Goal: Task Accomplishment & Management: Complete application form

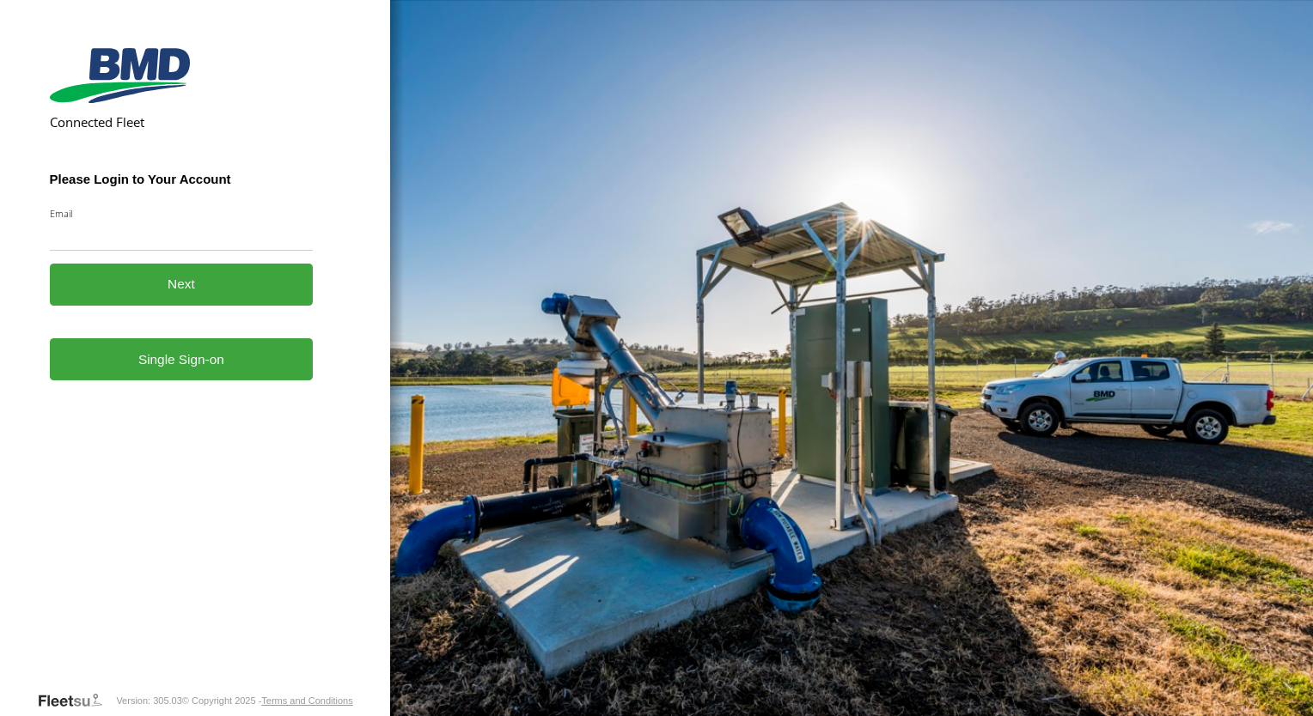
drag, startPoint x: 372, startPoint y: 290, endPoint x: 472, endPoint y: 274, distance: 101.0
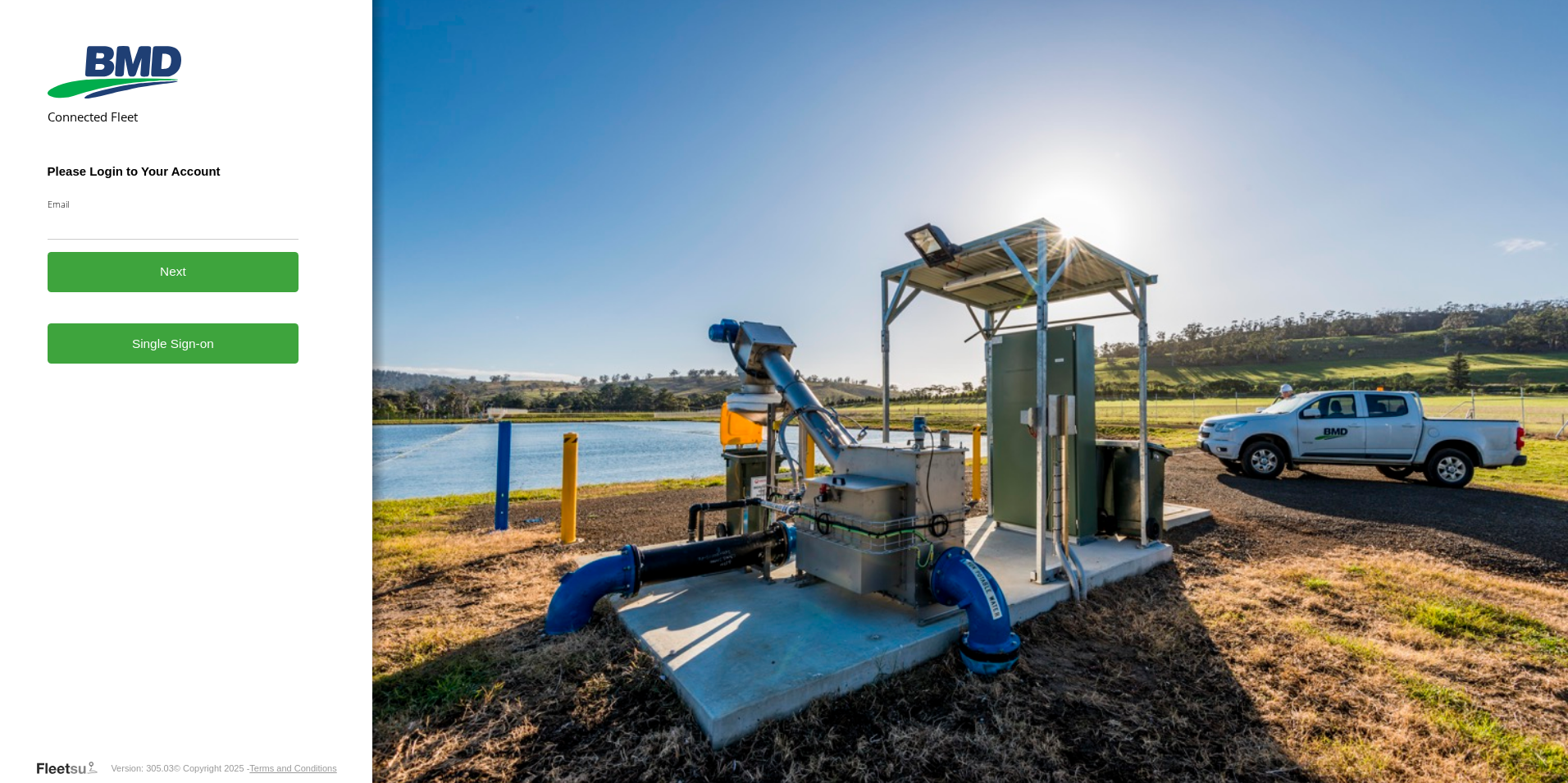
click at [121, 343] on link "Single Sign-on" at bounding box center [174, 343] width 252 height 40
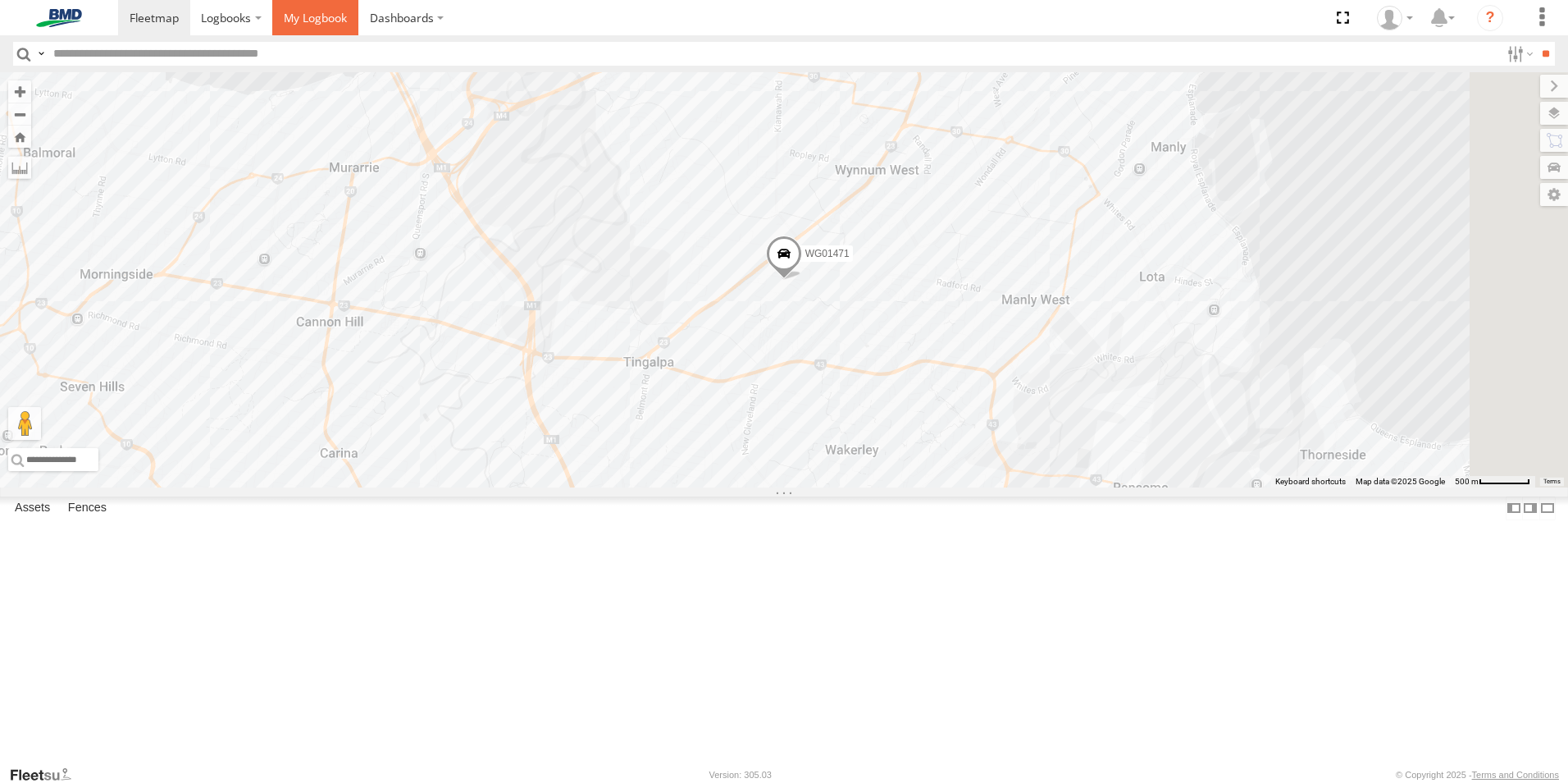
click at [319, 18] on span at bounding box center [315, 17] width 63 height 15
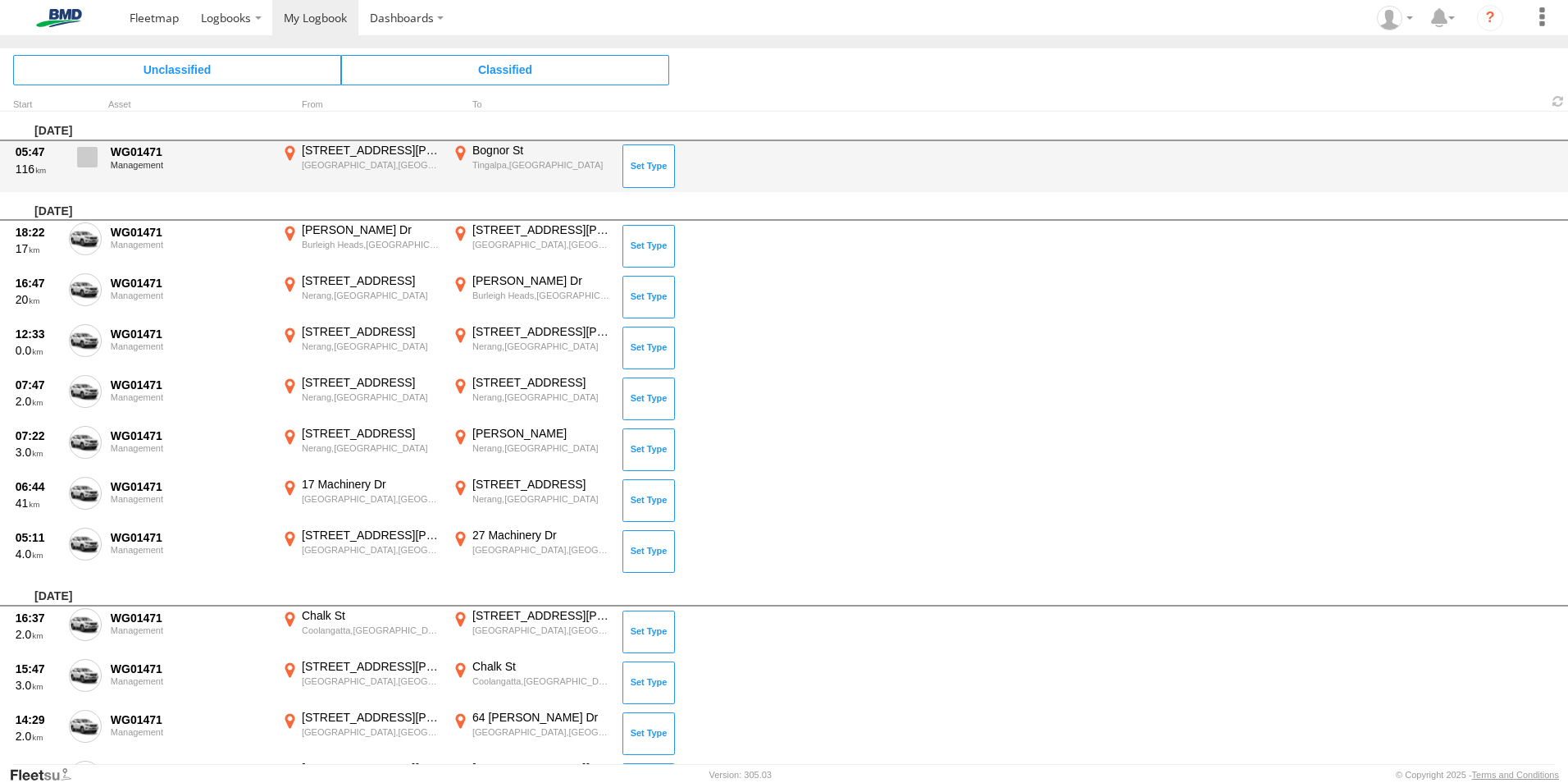
click at [80, 154] on span at bounding box center [87, 157] width 20 height 20
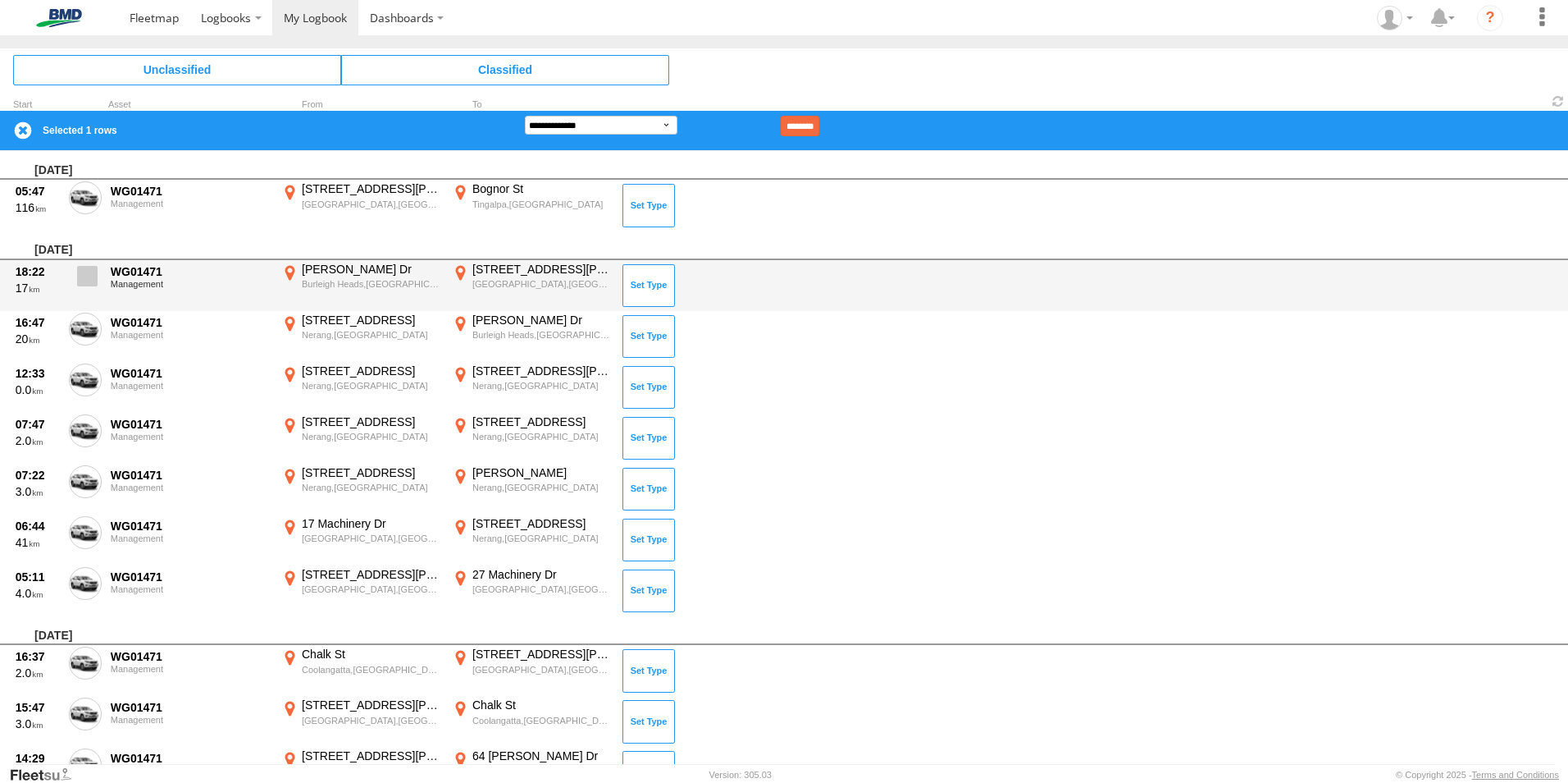
click at [93, 286] on span at bounding box center [87, 275] width 20 height 20
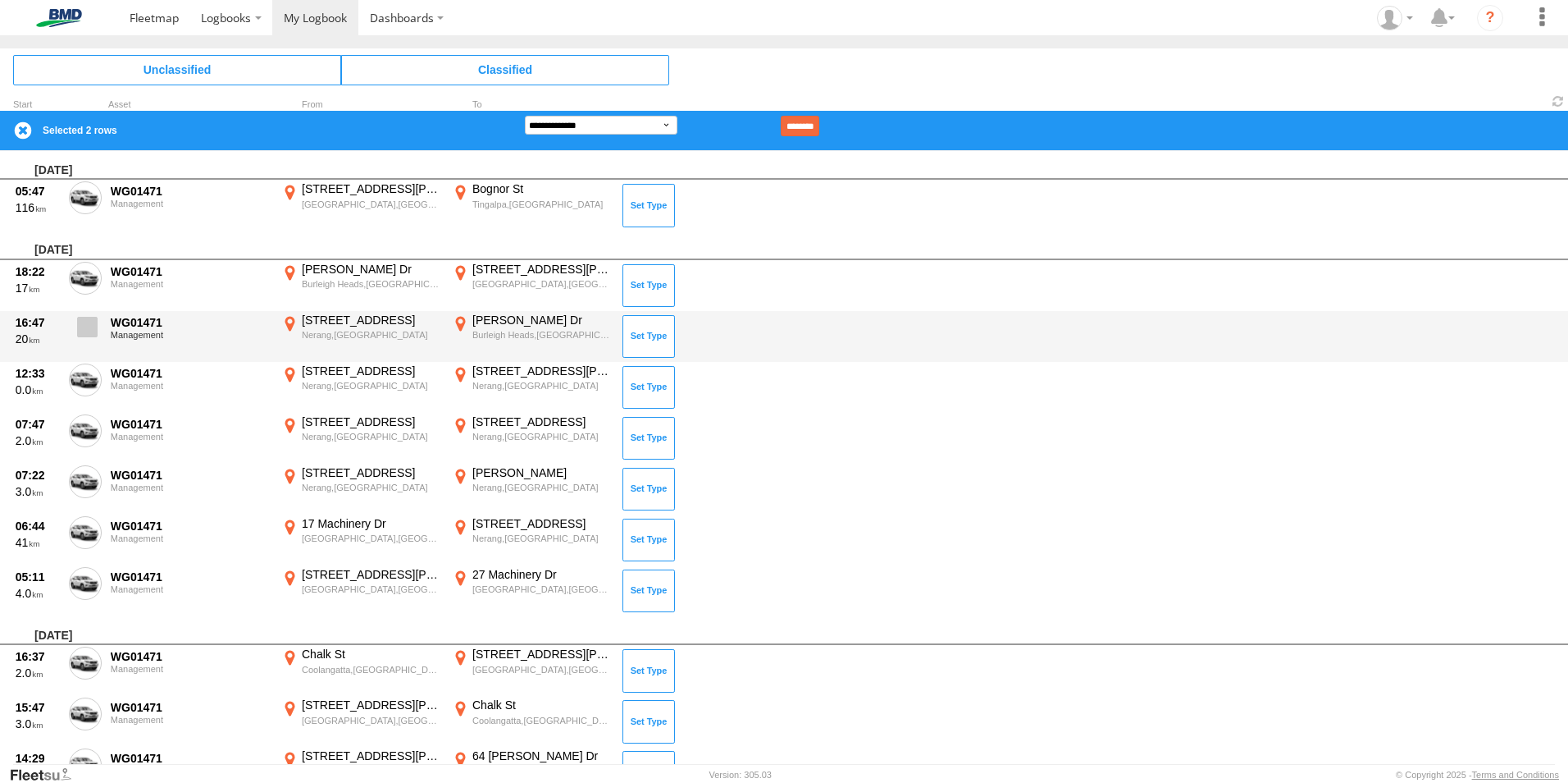
drag, startPoint x: 91, startPoint y: 329, endPoint x: 89, endPoint y: 359, distance: 30.1
click at [91, 330] on span at bounding box center [87, 327] width 20 height 20
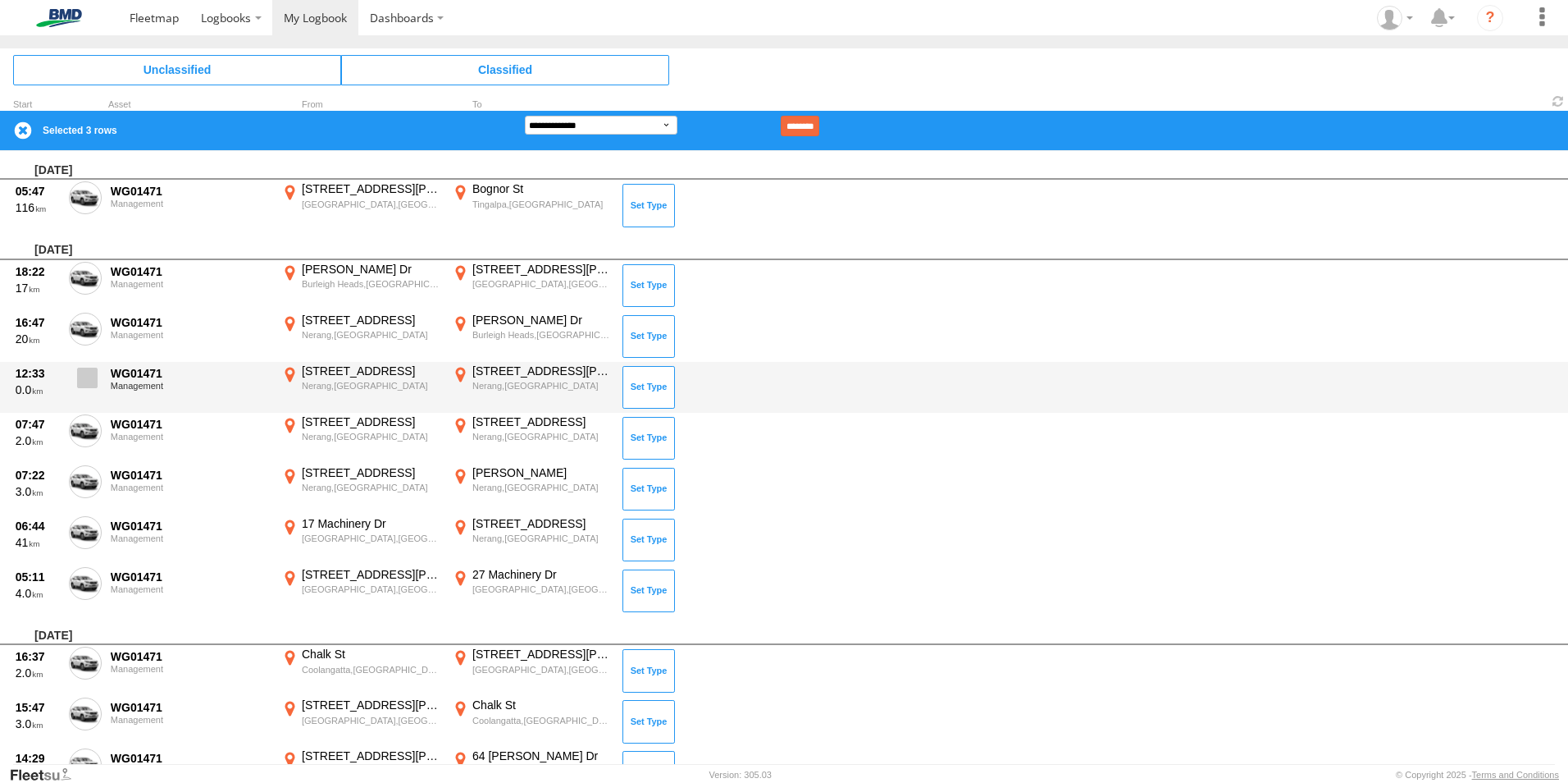
click at [89, 381] on span at bounding box center [87, 377] width 20 height 20
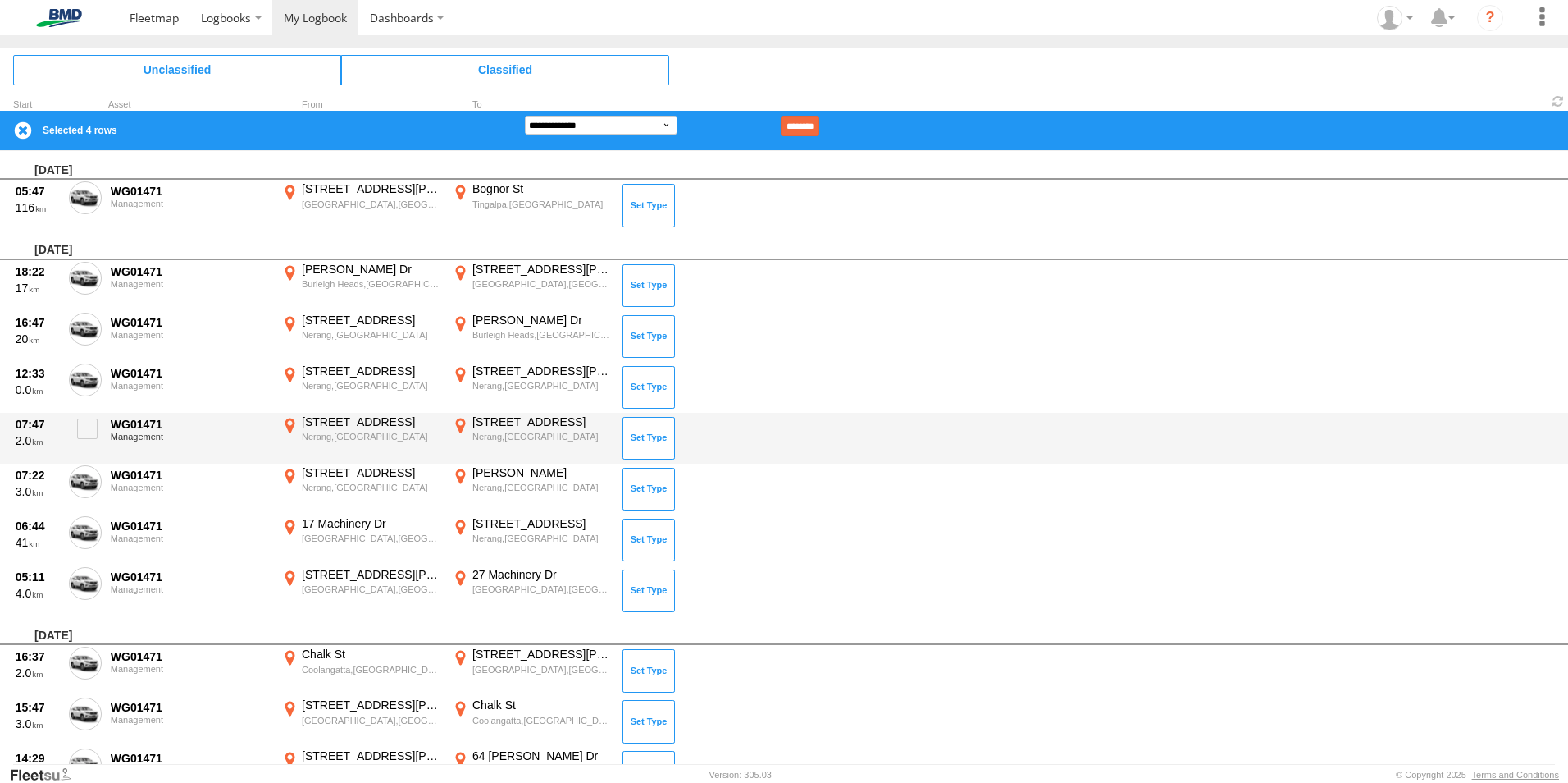
drag, startPoint x: 90, startPoint y: 433, endPoint x: 88, endPoint y: 462, distance: 29.1
click at [90, 436] on span at bounding box center [87, 428] width 20 height 20
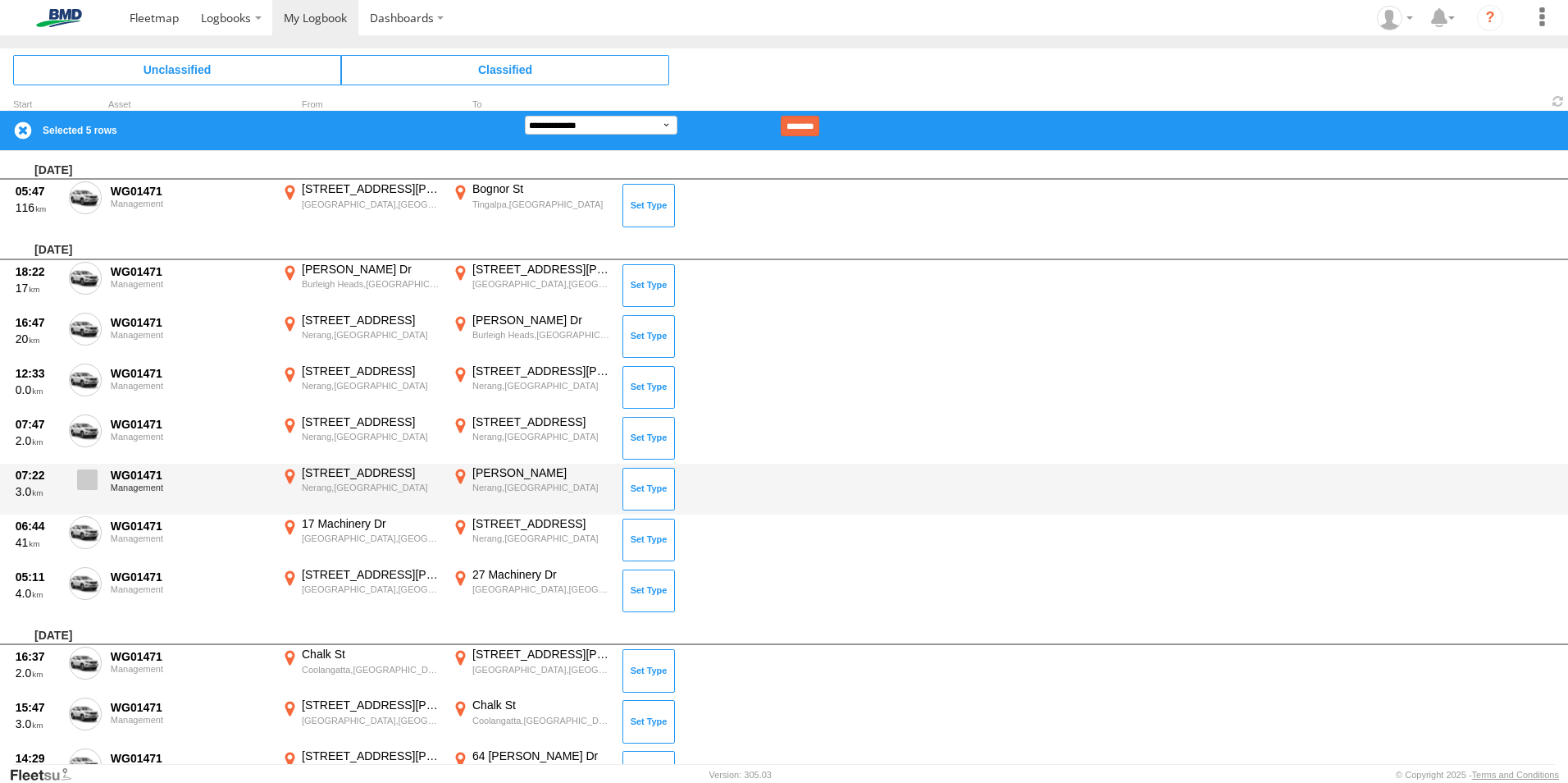
drag, startPoint x: 87, startPoint y: 480, endPoint x: 85, endPoint y: 535, distance: 55.0
click at [89, 489] on span at bounding box center [87, 478] width 20 height 20
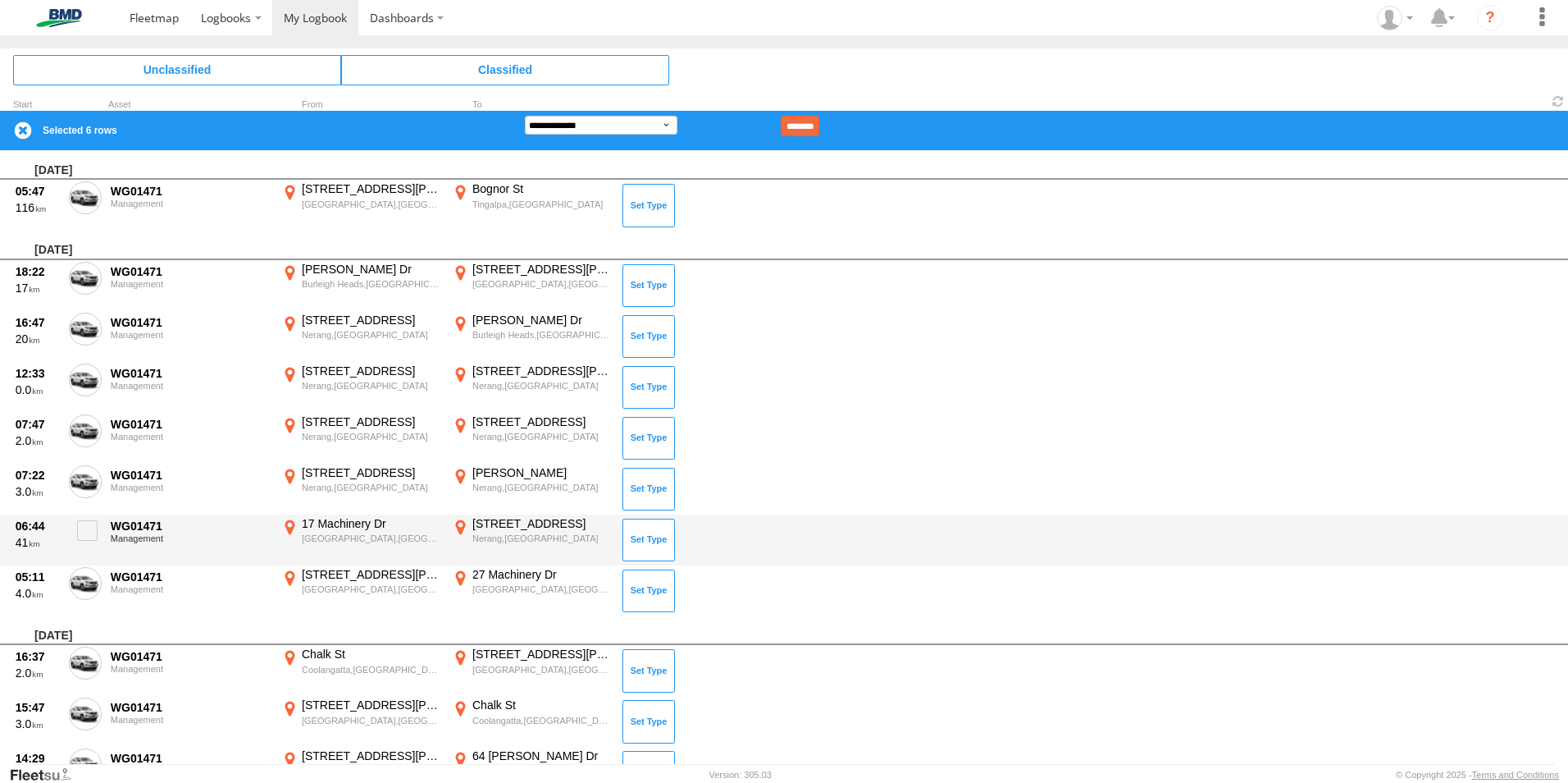
drag, startPoint x: 84, startPoint y: 545, endPoint x: 84, endPoint y: 562, distance: 17.0
click at [83, 546] on label at bounding box center [85, 535] width 32 height 38
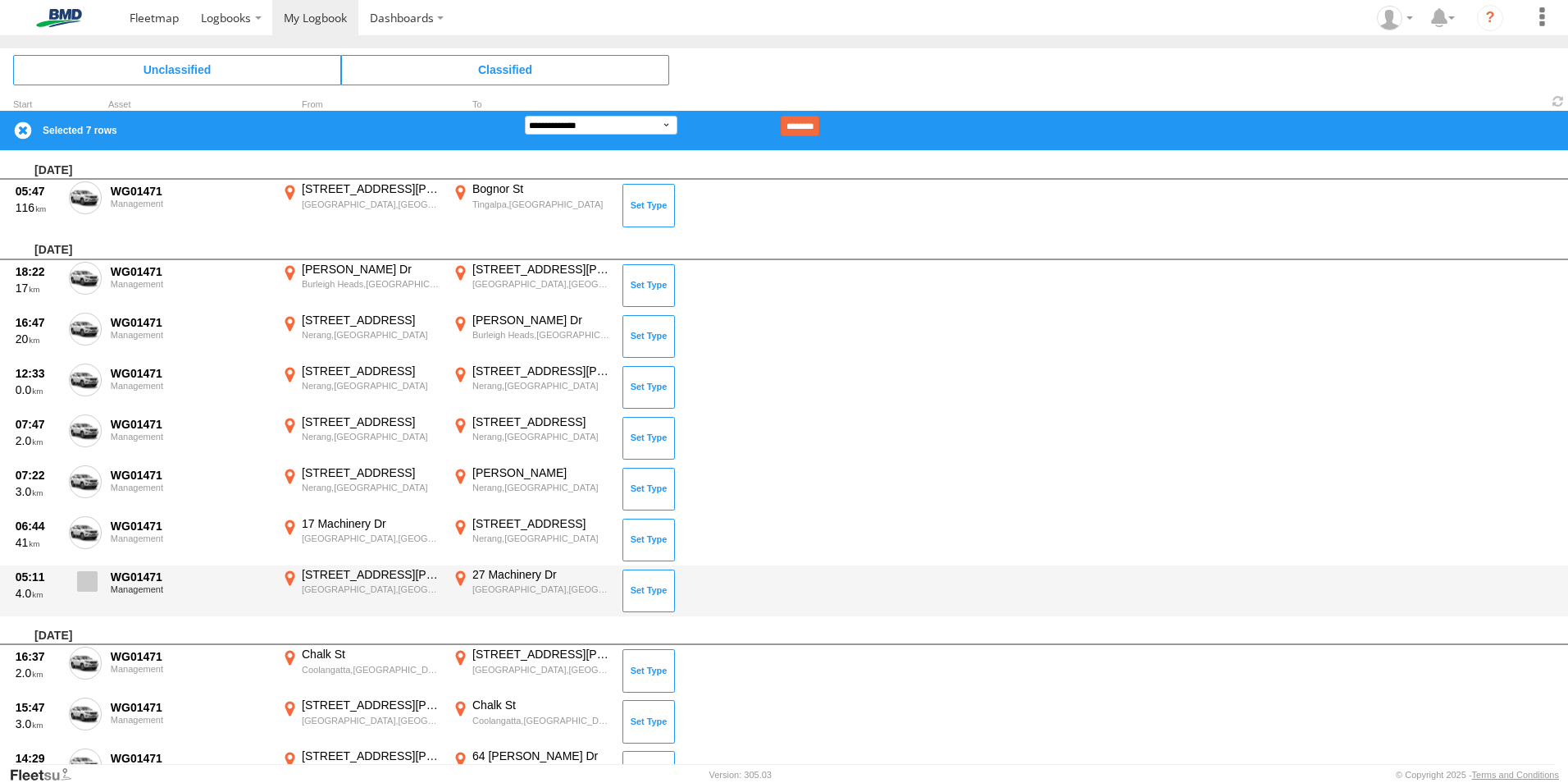
click at [85, 583] on span at bounding box center [87, 581] width 20 height 20
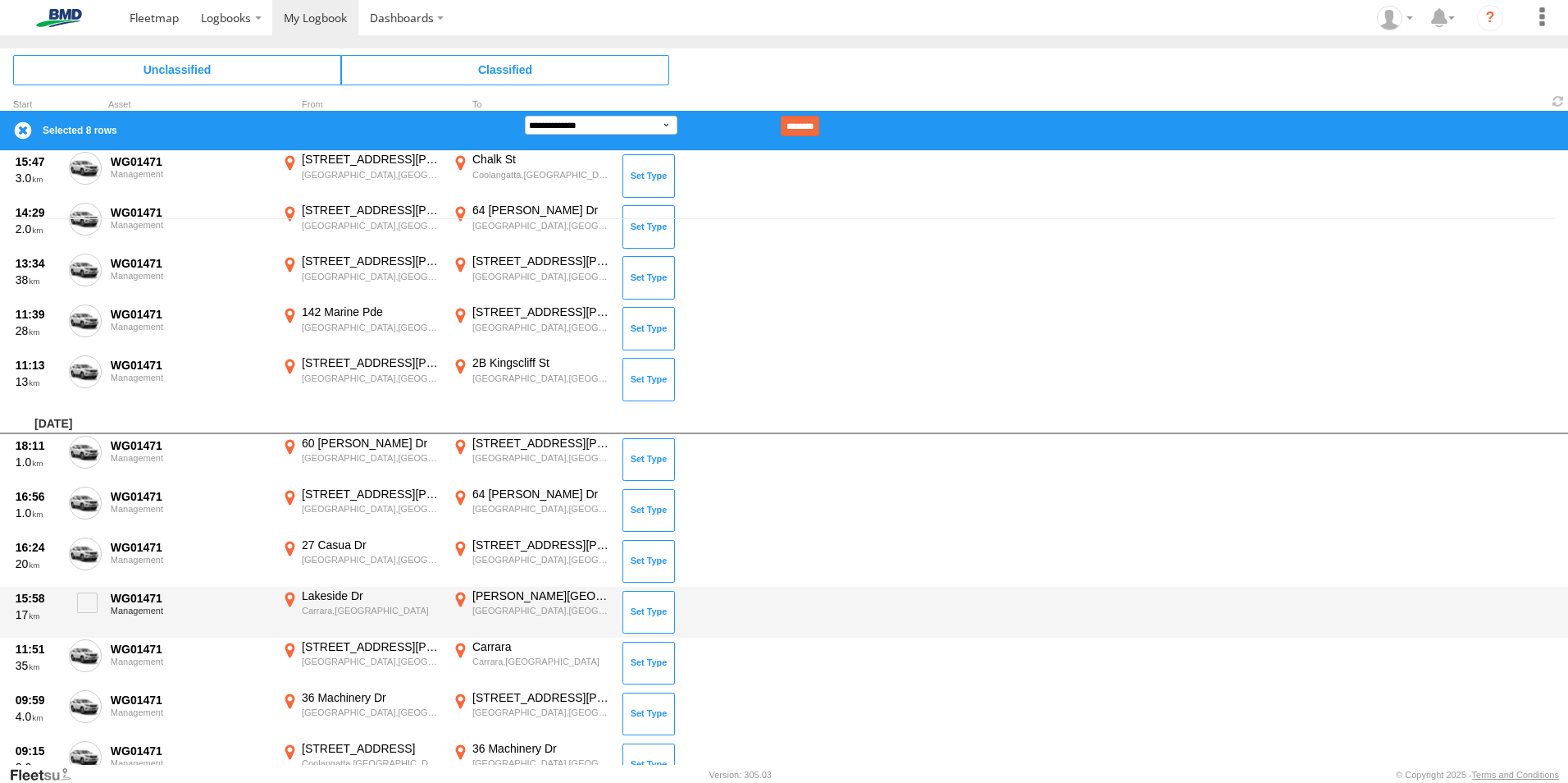
scroll to position [678, 0]
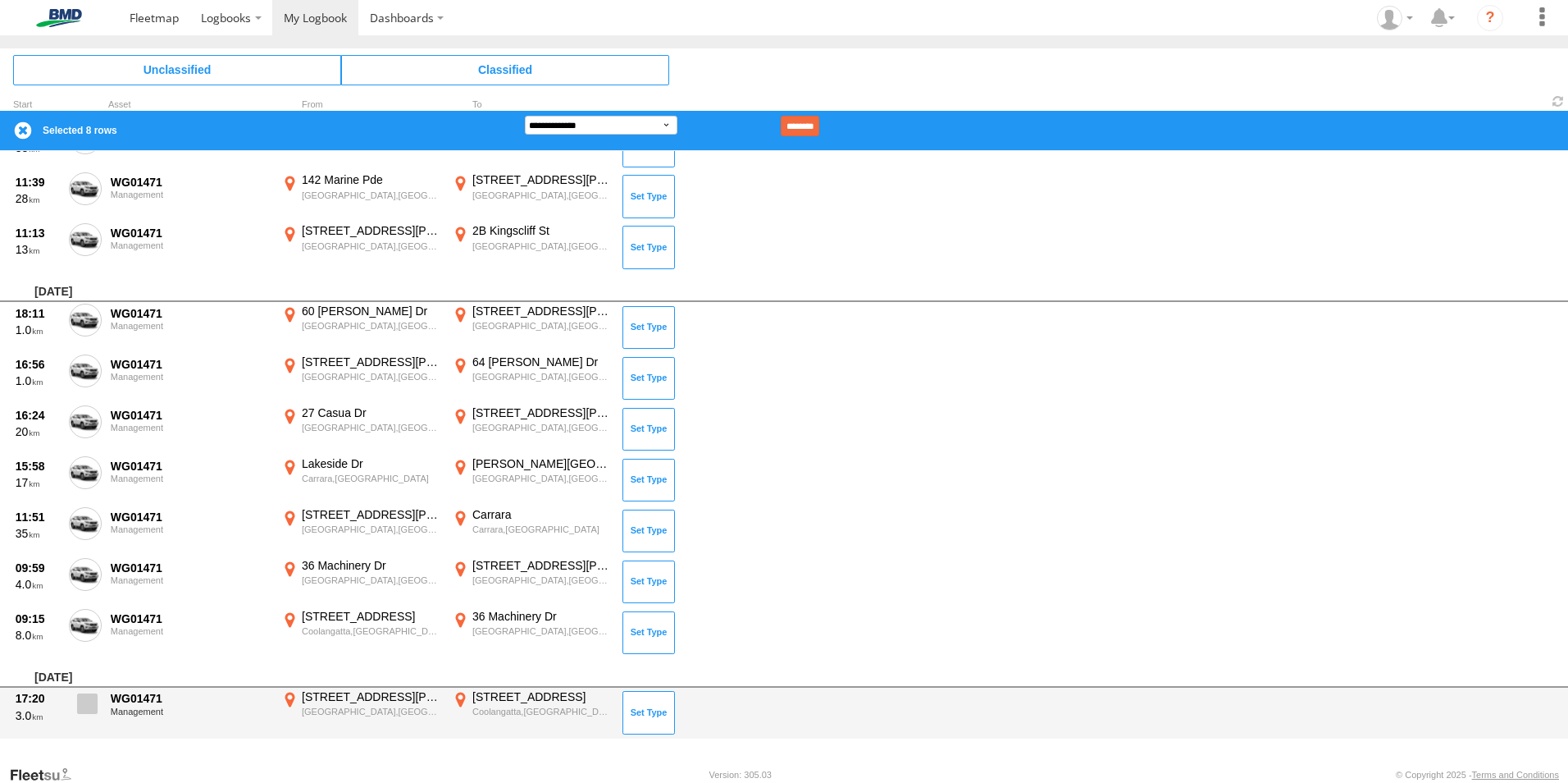
click at [96, 709] on span at bounding box center [87, 703] width 20 height 20
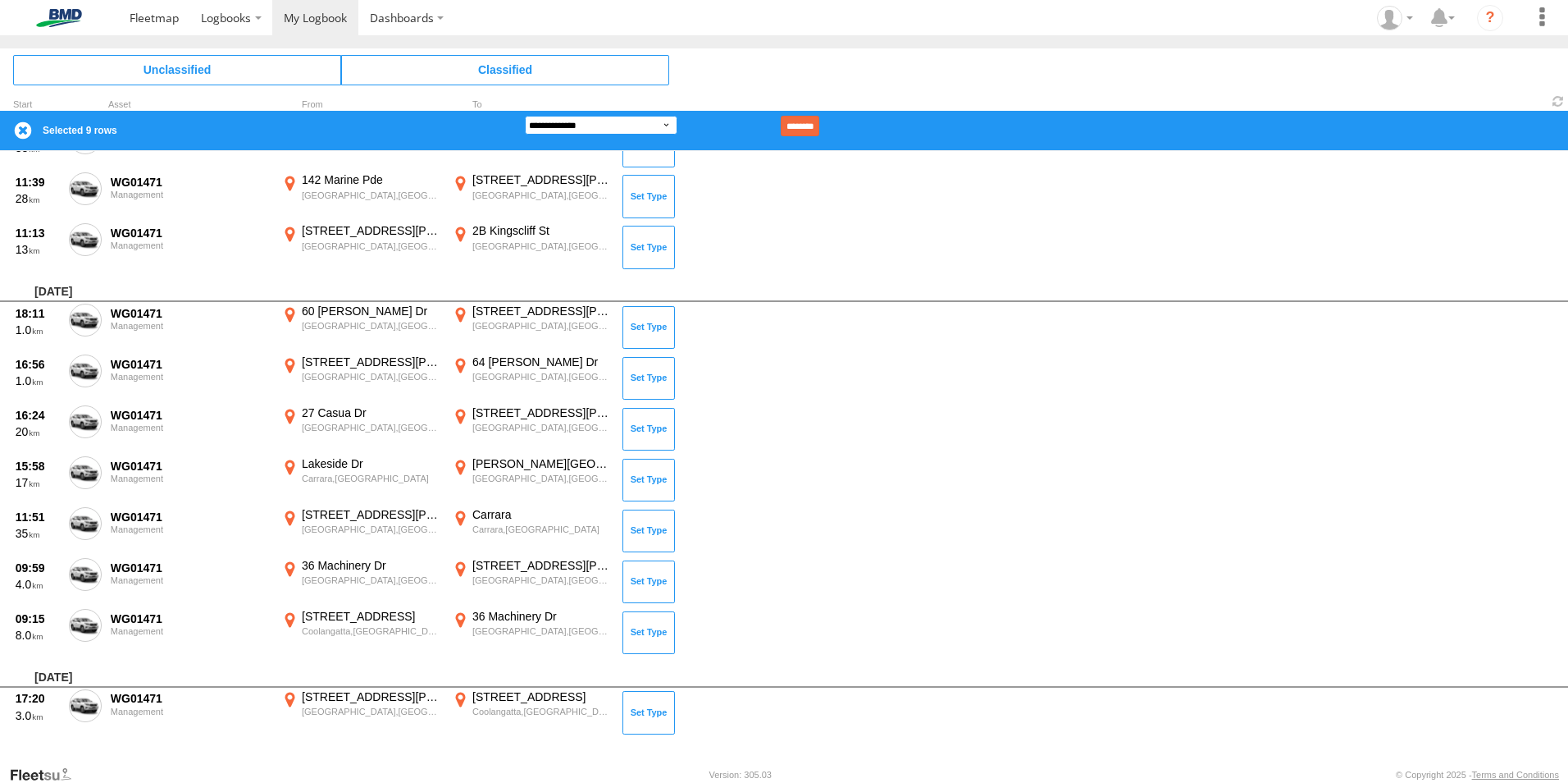
click at [631, 121] on select "**********" at bounding box center [602, 125] width 153 height 19
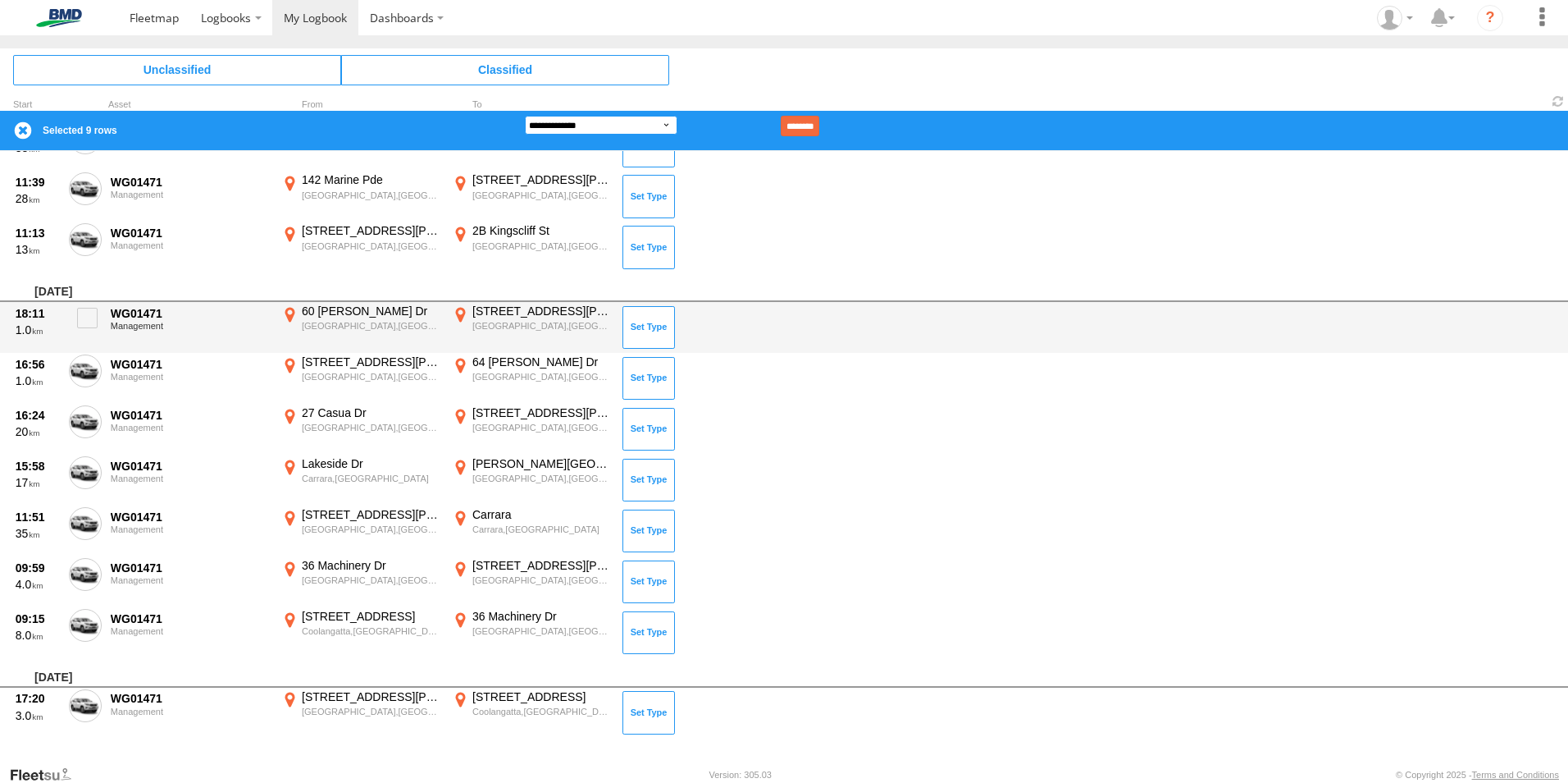
select select "******"
click at [525, 116] on select "**********" at bounding box center [602, 125] width 153 height 19
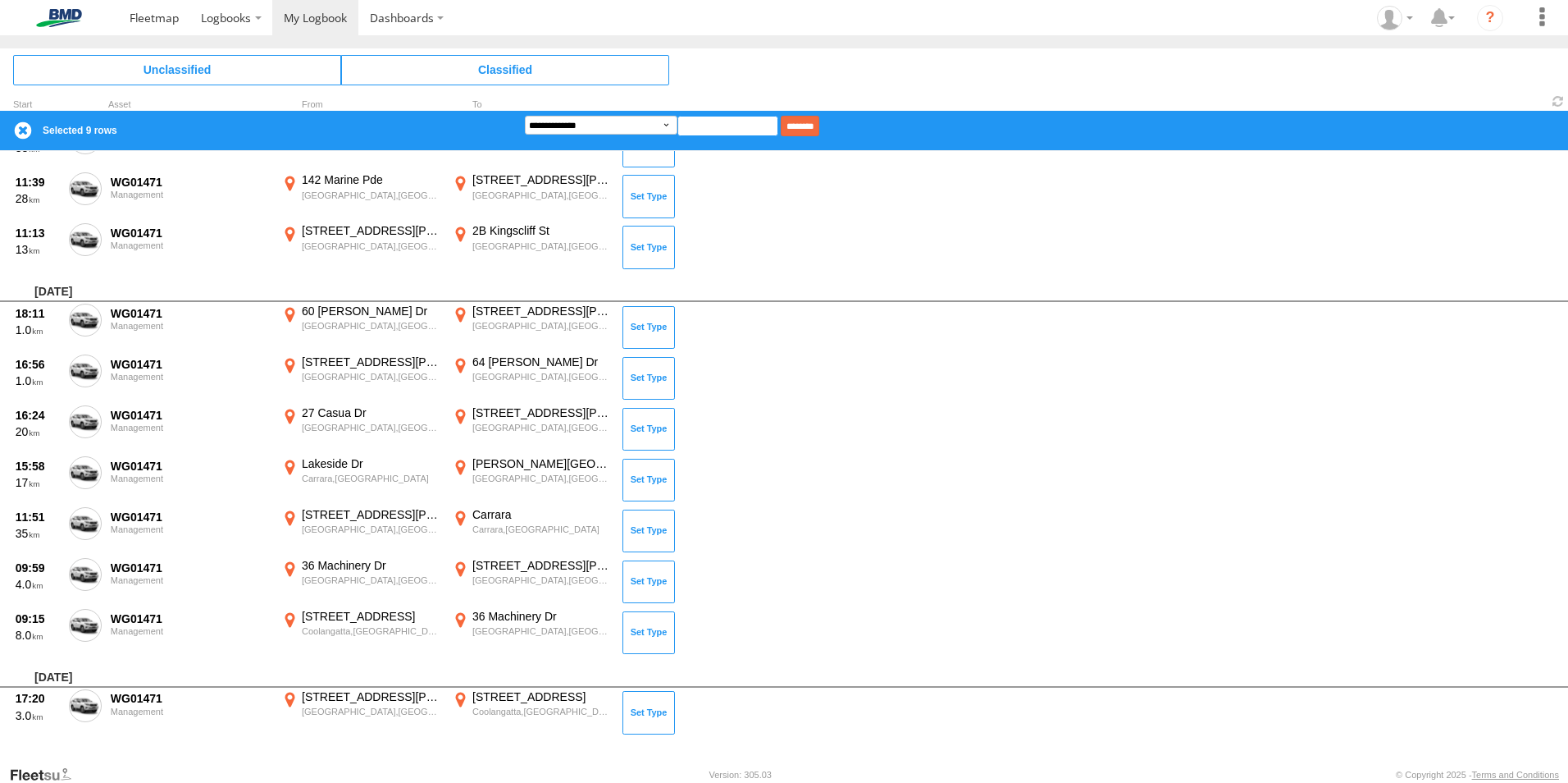
click at [778, 123] on input at bounding box center [729, 125] width 101 height 20
type input "**********"
click at [816, 133] on input "********" at bounding box center [800, 125] width 38 height 20
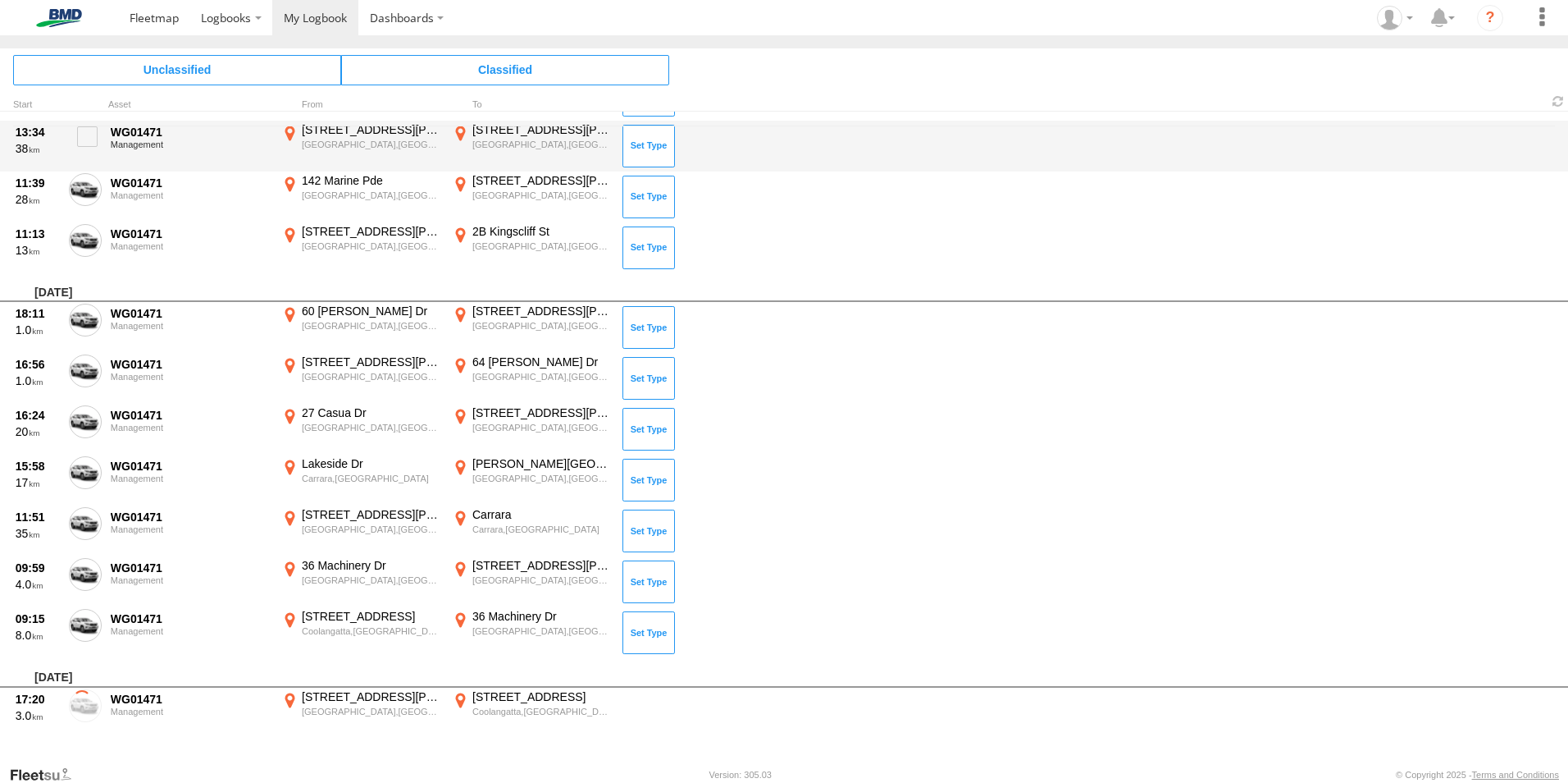
scroll to position [638, 0]
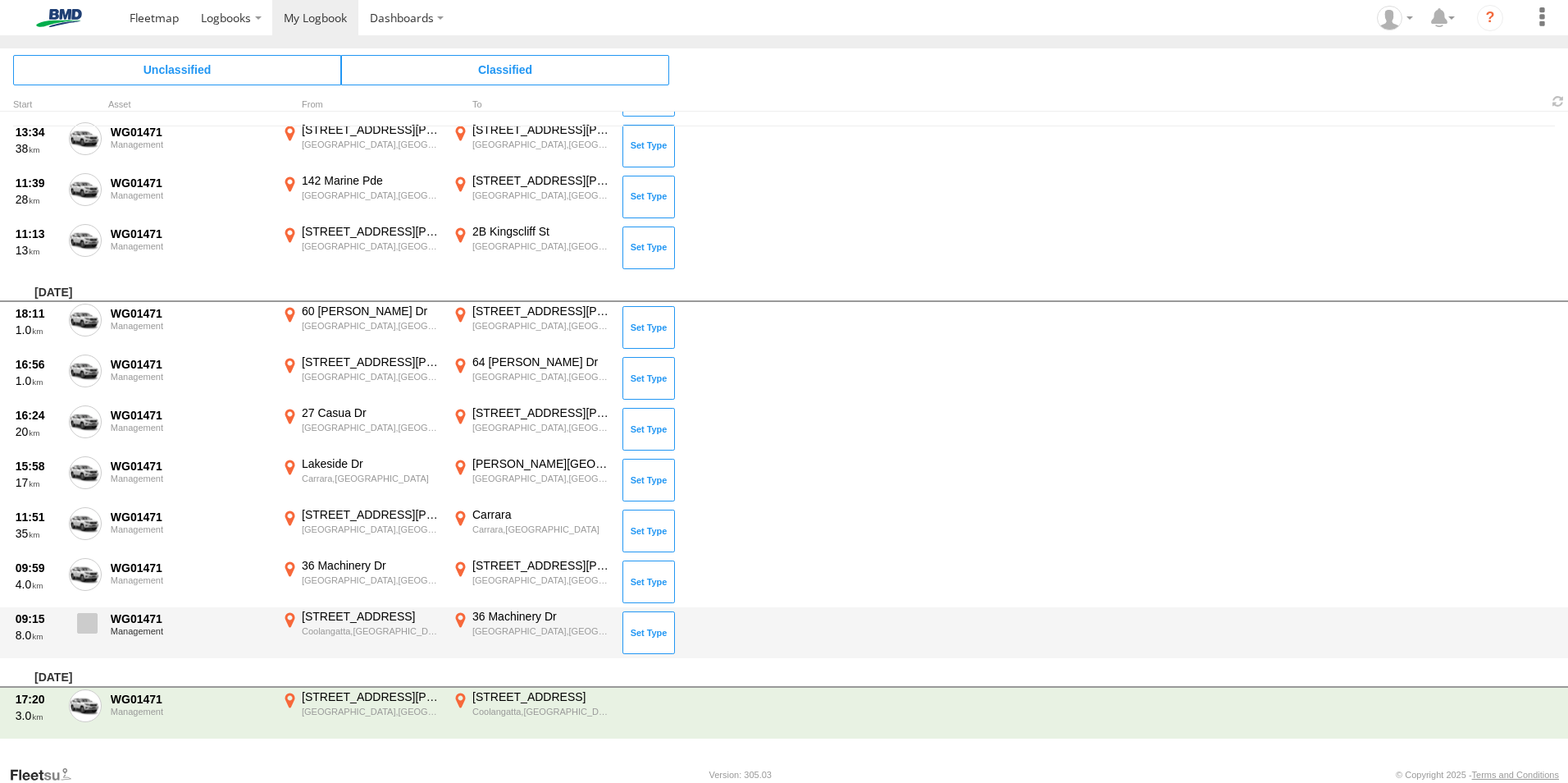
click at [87, 622] on span at bounding box center [87, 623] width 20 height 20
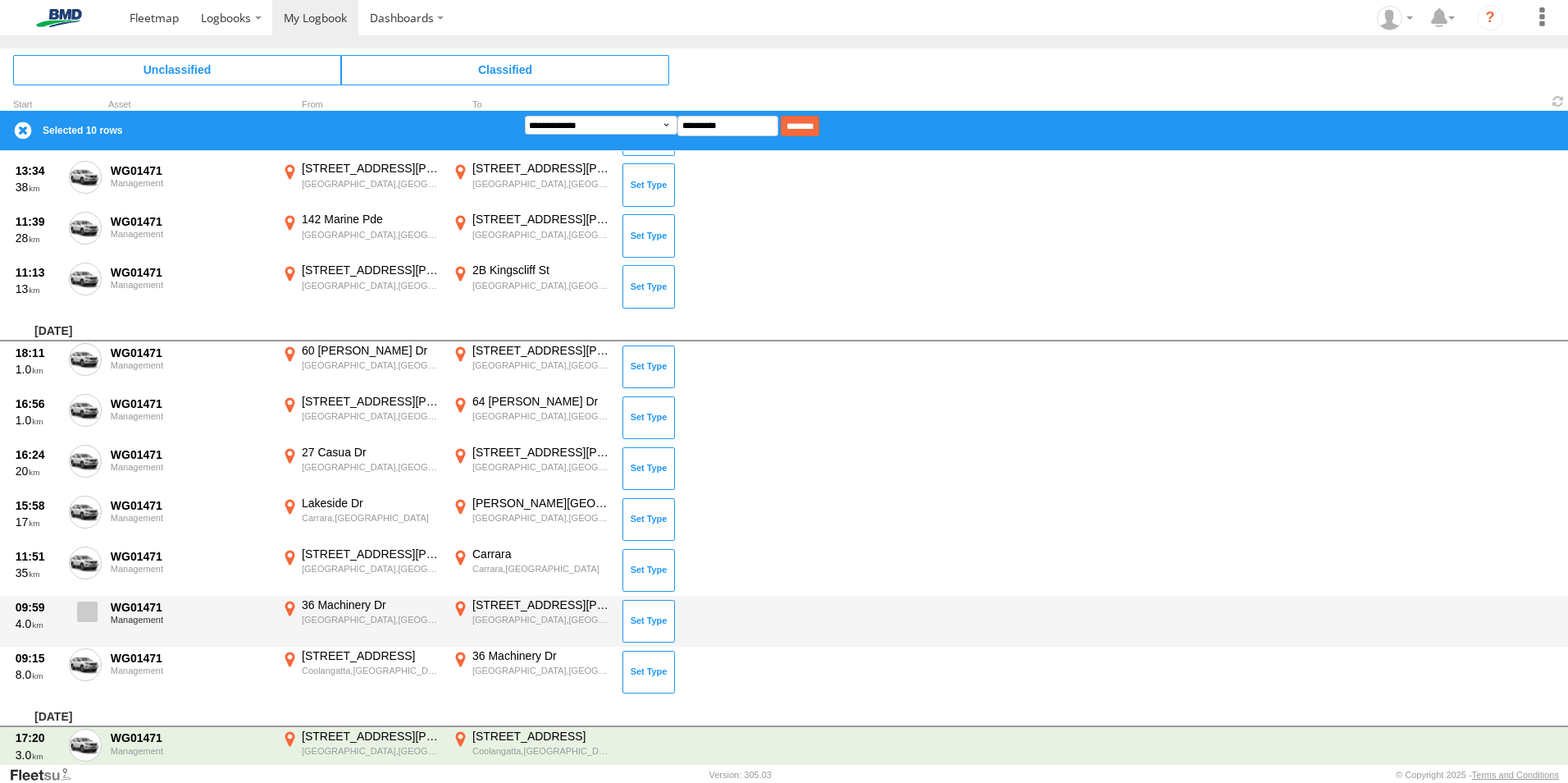
click at [89, 606] on span at bounding box center [87, 611] width 20 height 20
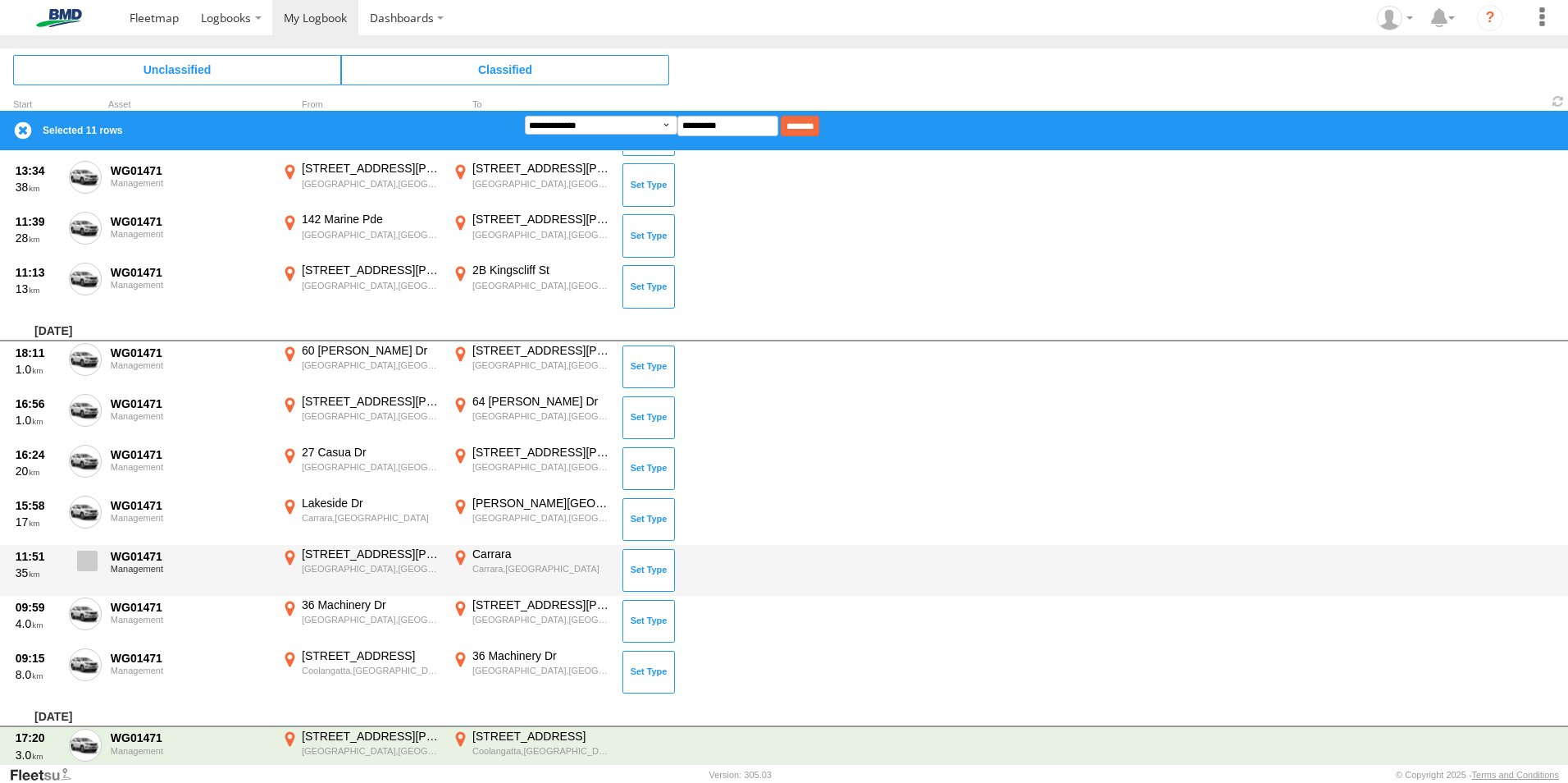
click at [90, 576] on label at bounding box center [85, 565] width 32 height 38
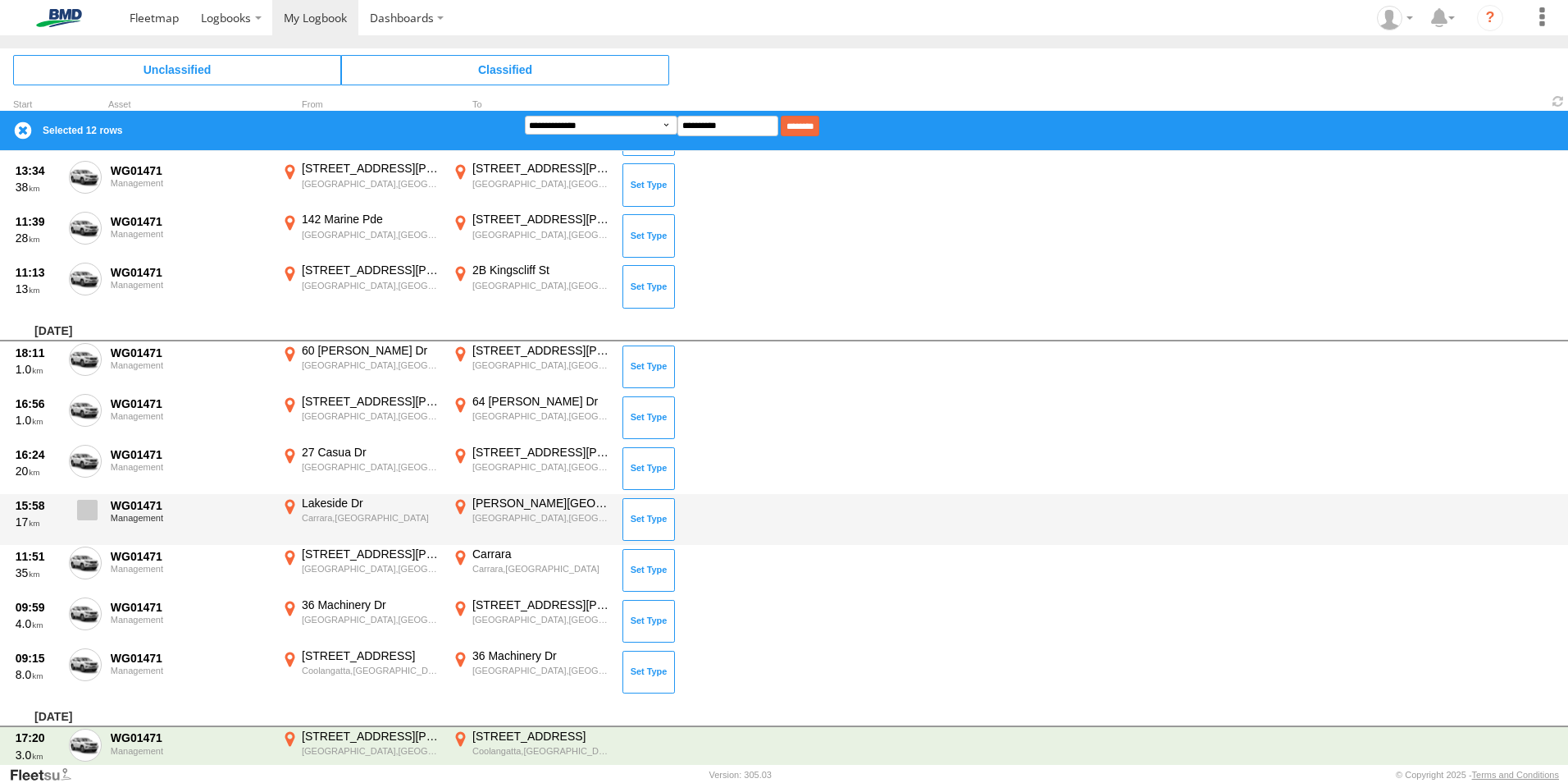
click at [85, 520] on label at bounding box center [85, 515] width 32 height 38
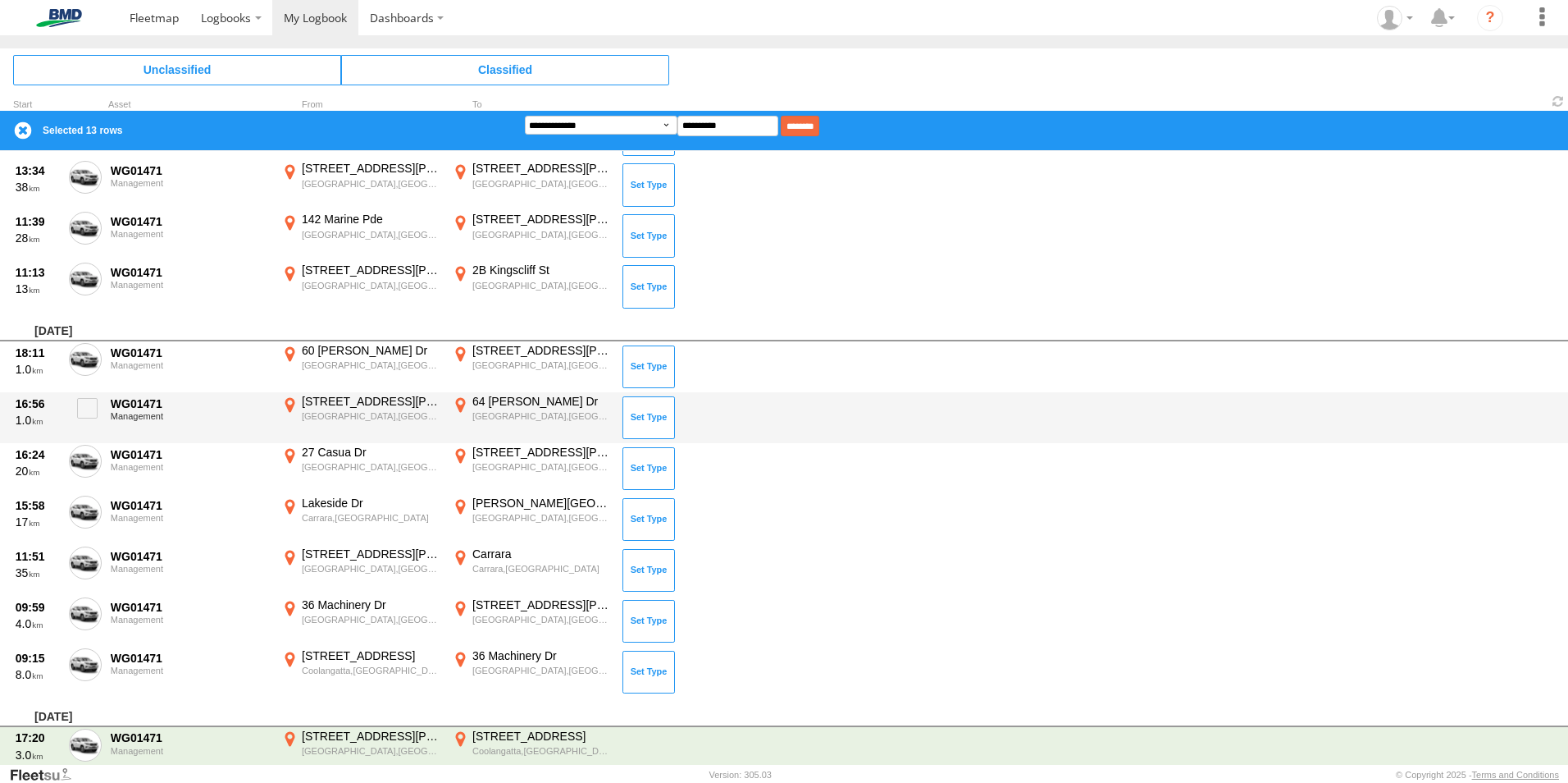
drag, startPoint x: 94, startPoint y: 470, endPoint x: 92, endPoint y: 438, distance: 32.1
click at [94, 469] on label at bounding box center [85, 464] width 32 height 38
drag, startPoint x: 92, startPoint y: 427, endPoint x: 90, endPoint y: 408, distance: 19.1
click at [92, 426] on label at bounding box center [85, 413] width 32 height 38
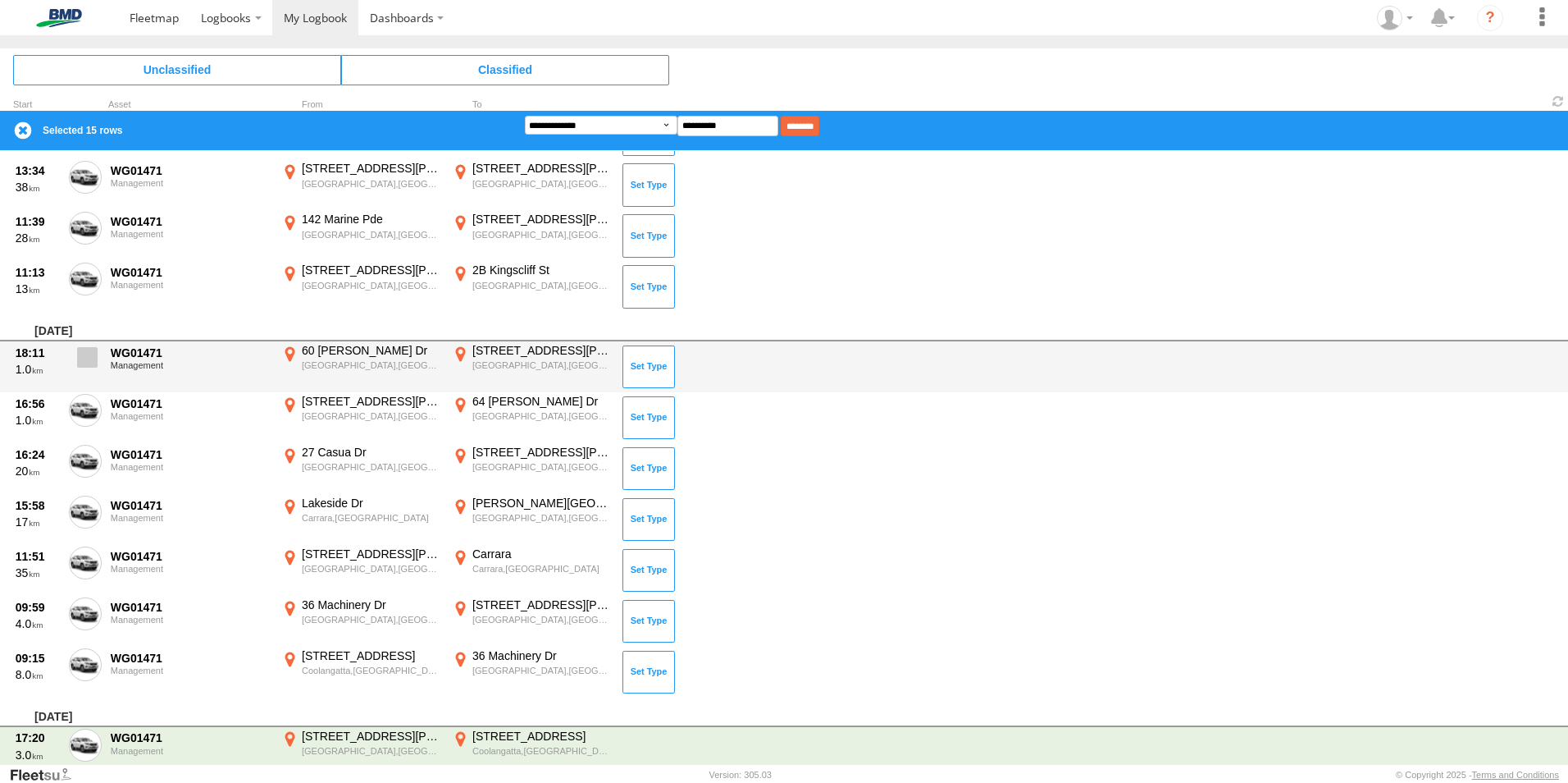
click at [88, 375] on label at bounding box center [85, 362] width 32 height 38
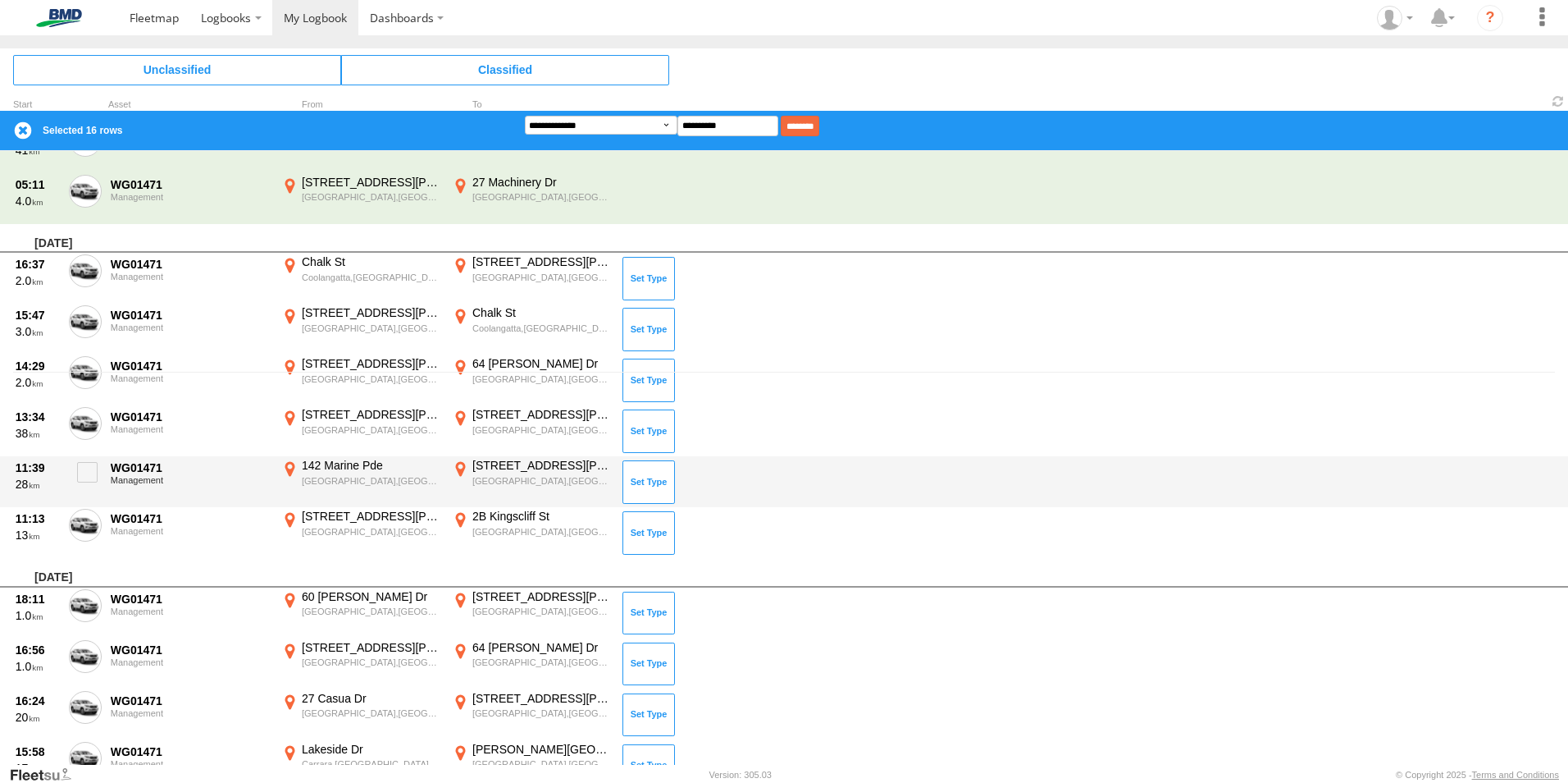
scroll to position [310, 0]
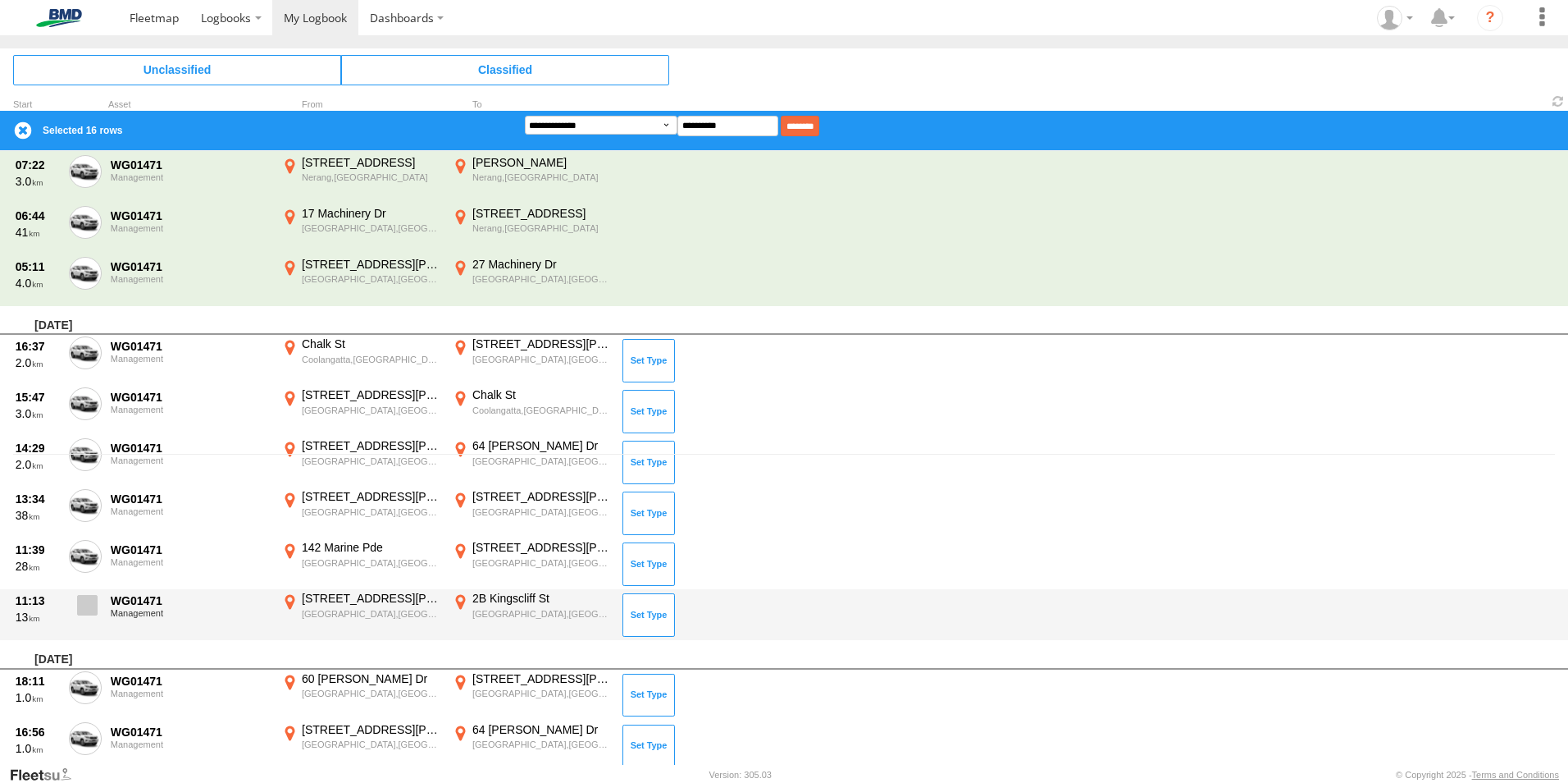
click at [87, 603] on span at bounding box center [87, 604] width 20 height 20
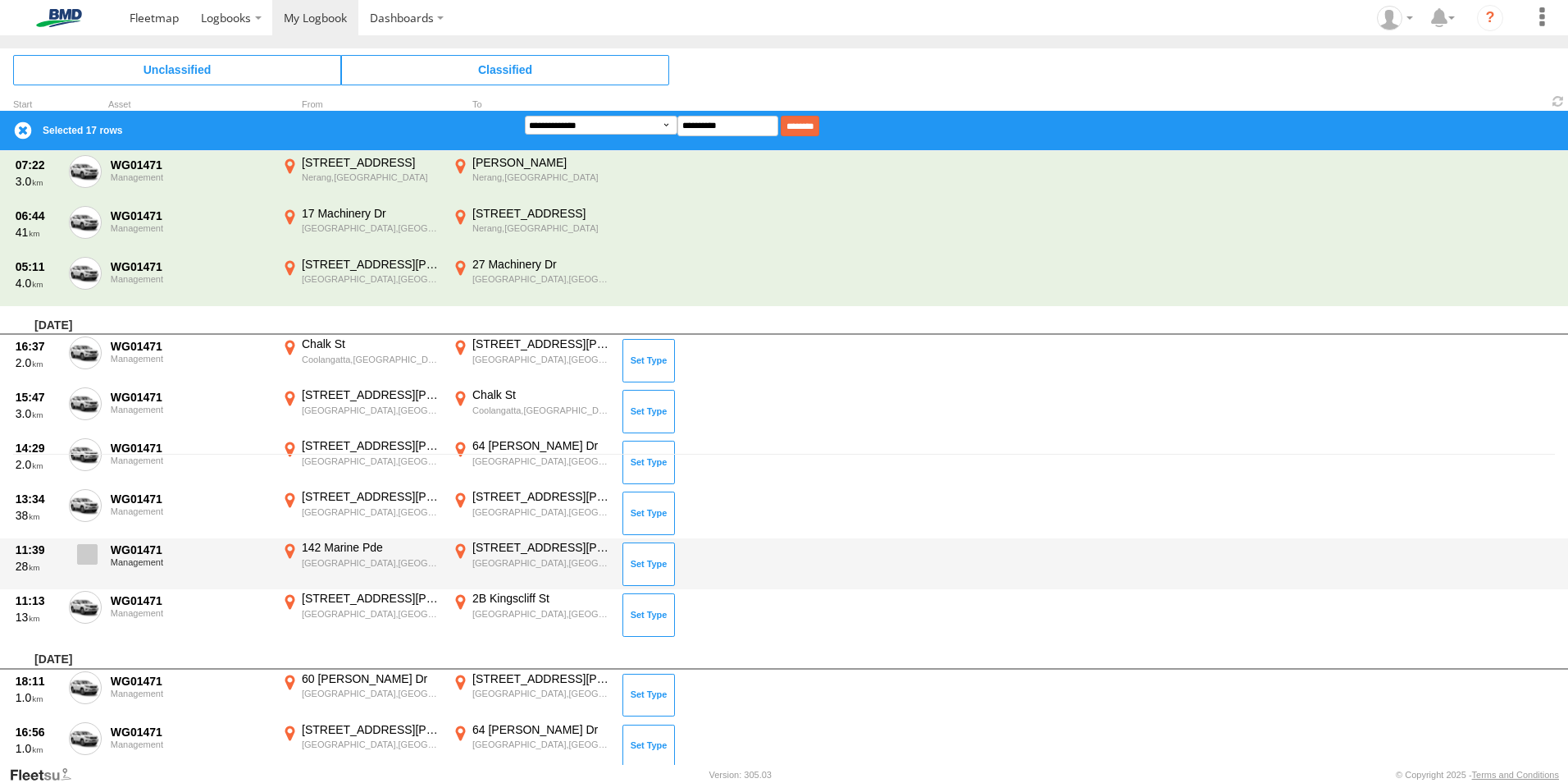
click at [84, 558] on span at bounding box center [87, 554] width 20 height 20
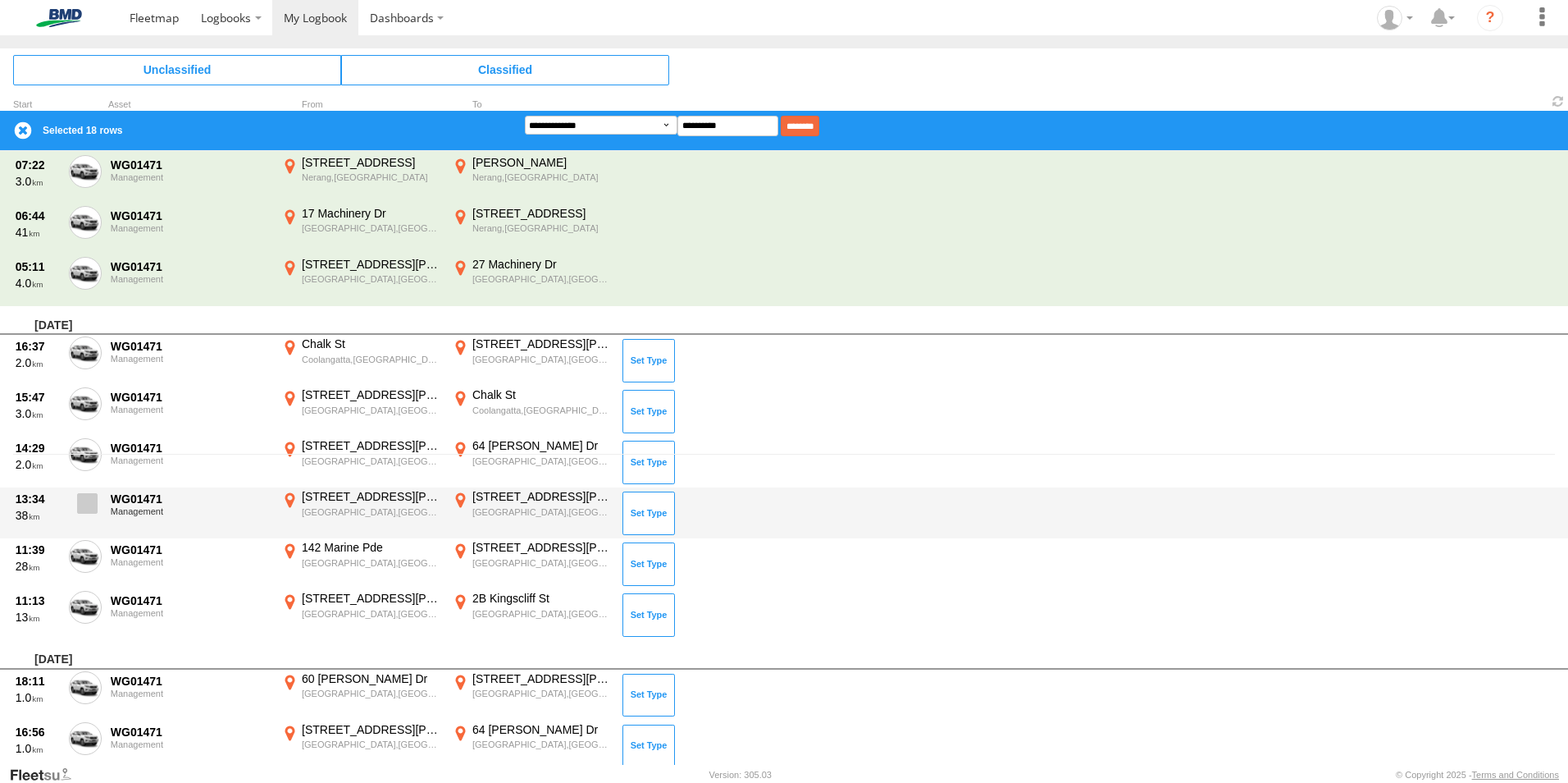
click at [85, 509] on span at bounding box center [87, 502] width 20 height 20
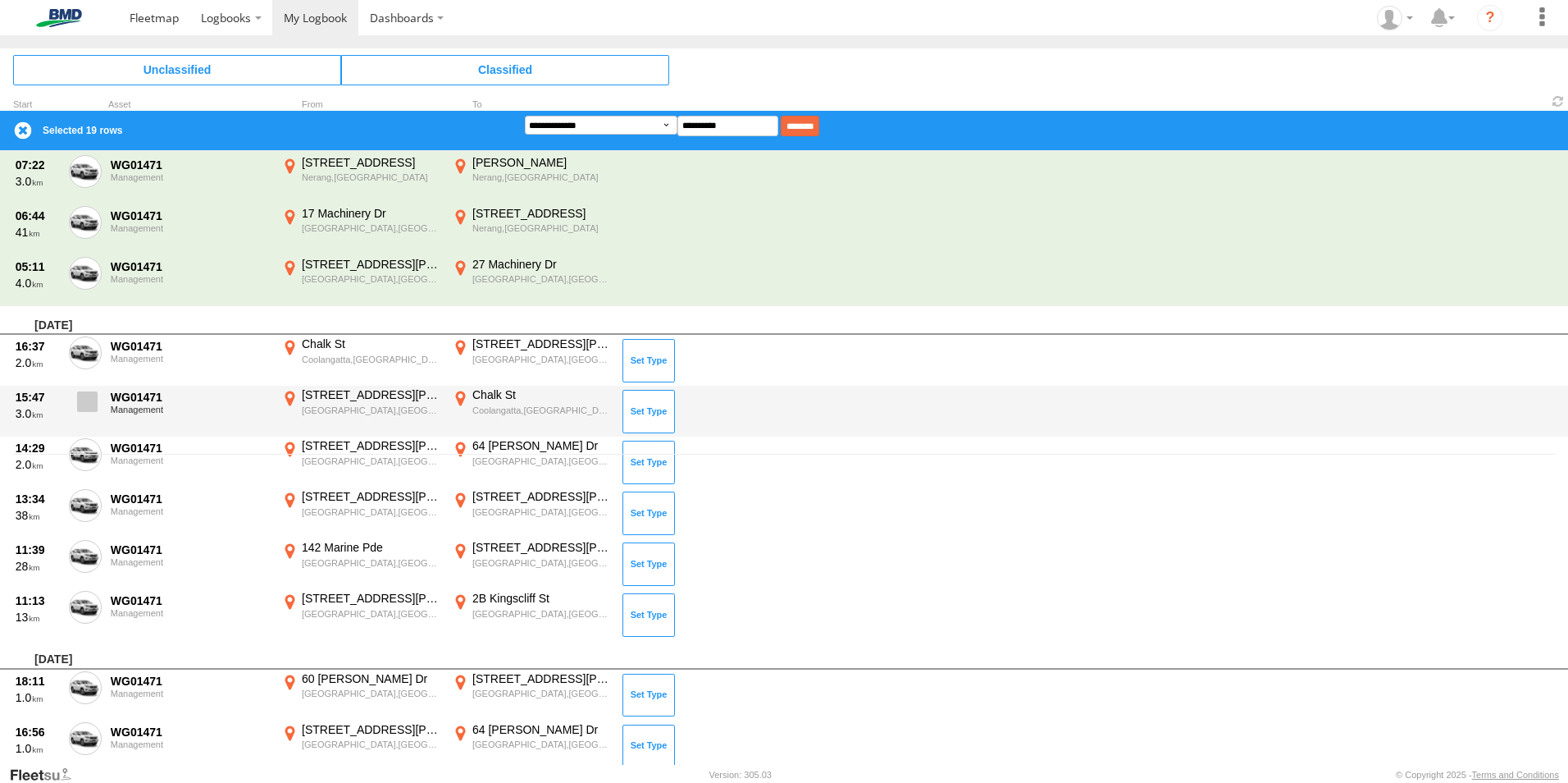
drag, startPoint x: 88, startPoint y: 451, endPoint x: 87, endPoint y: 421, distance: 30.0
click at [0, 0] on span at bounding box center [0, 0] width 0 height 0
click at [87, 405] on span at bounding box center [87, 401] width 20 height 20
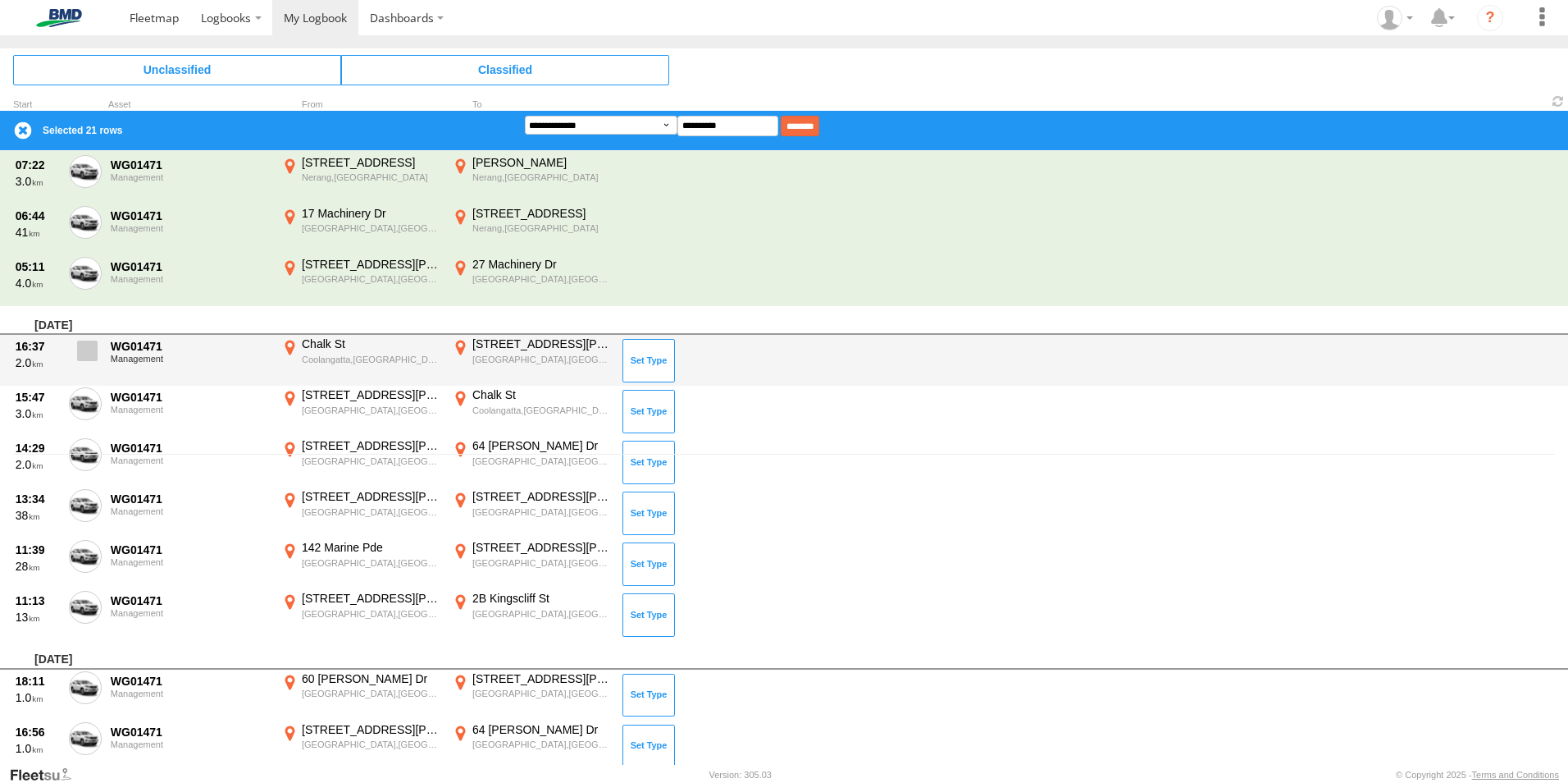
click at [89, 358] on span at bounding box center [87, 349] width 20 height 20
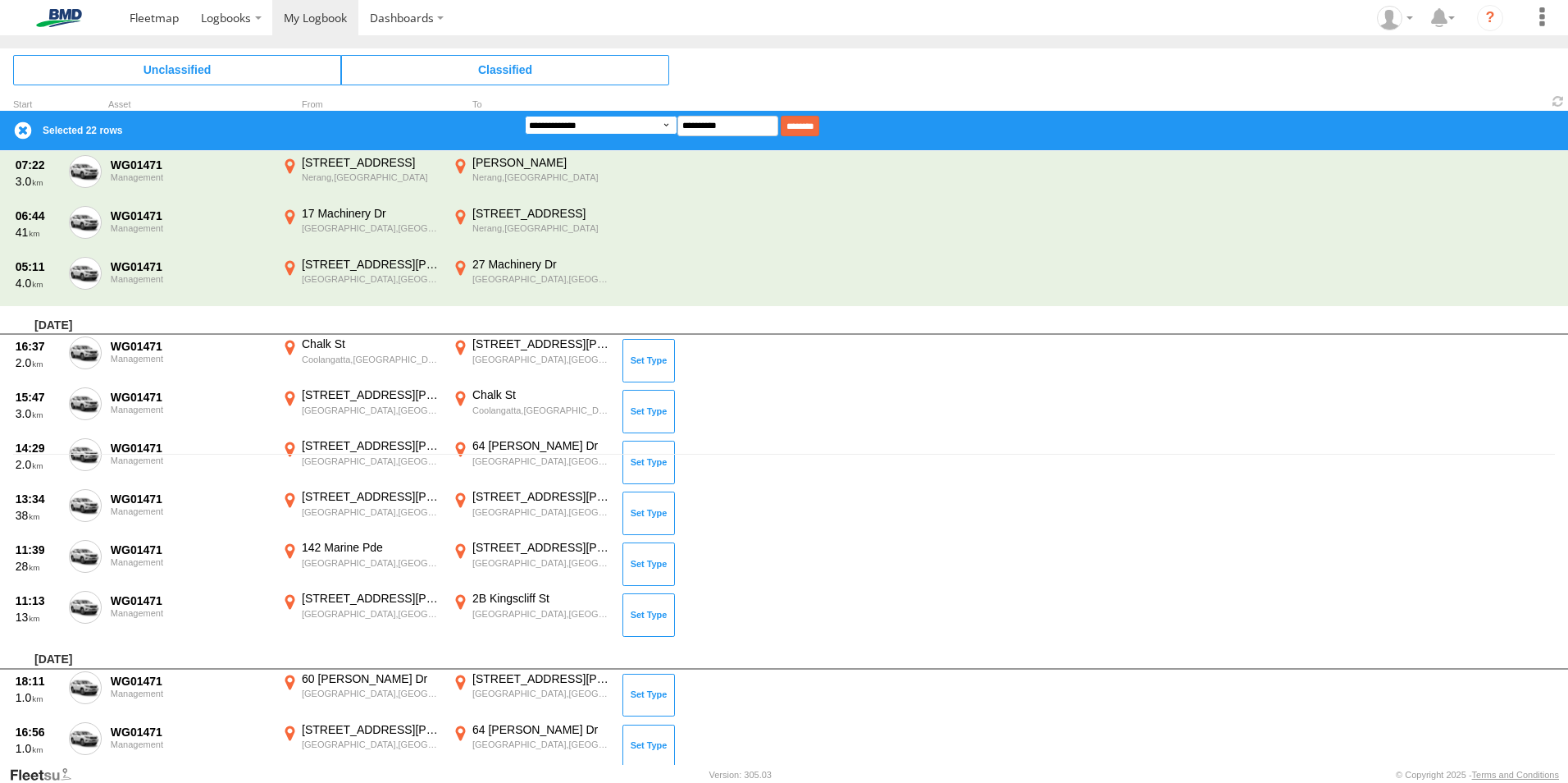
click at [657, 128] on select "**********" at bounding box center [602, 125] width 153 height 19
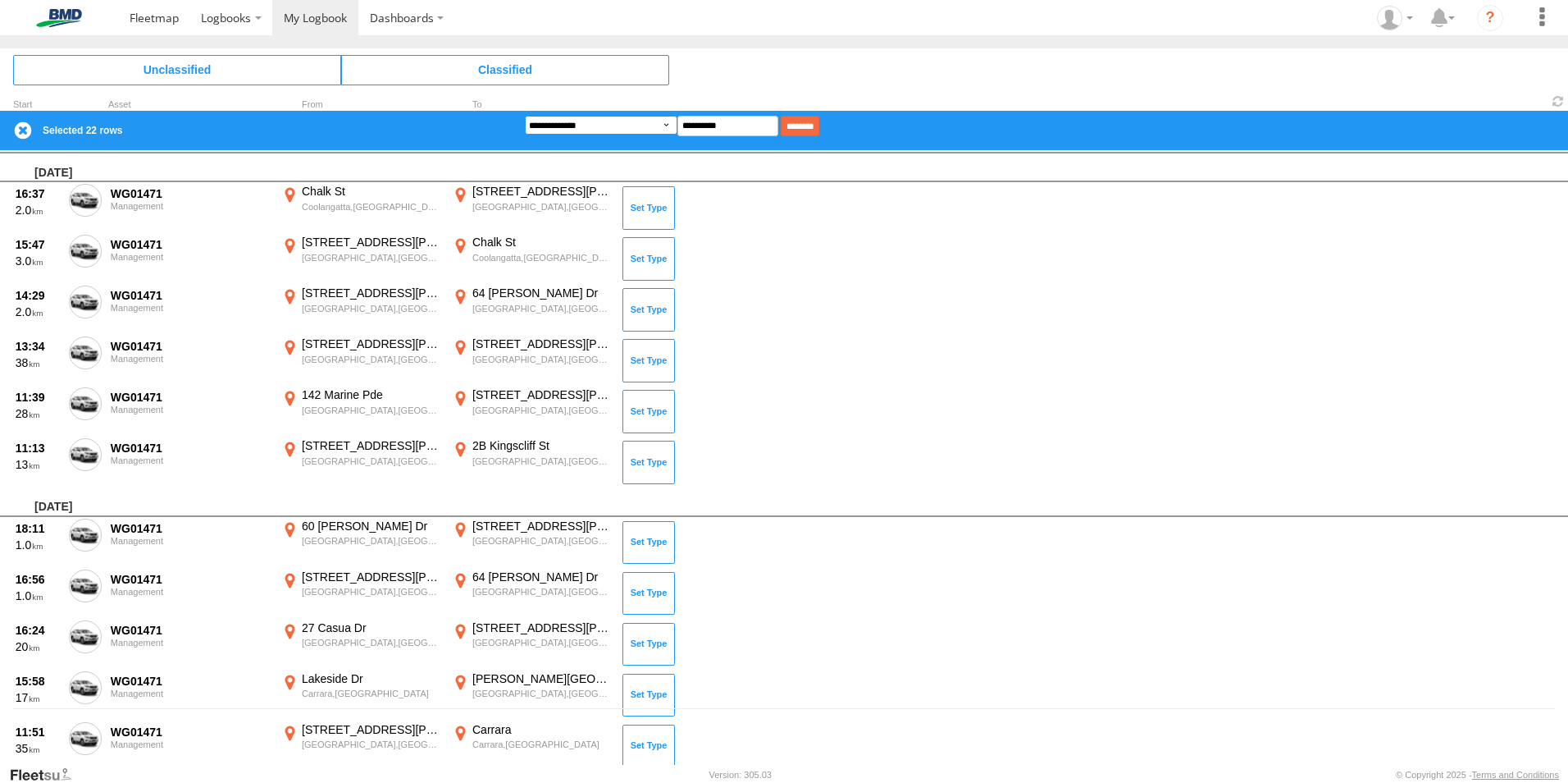
select select "**"
click at [525, 116] on select "**********" at bounding box center [602, 125] width 153 height 19
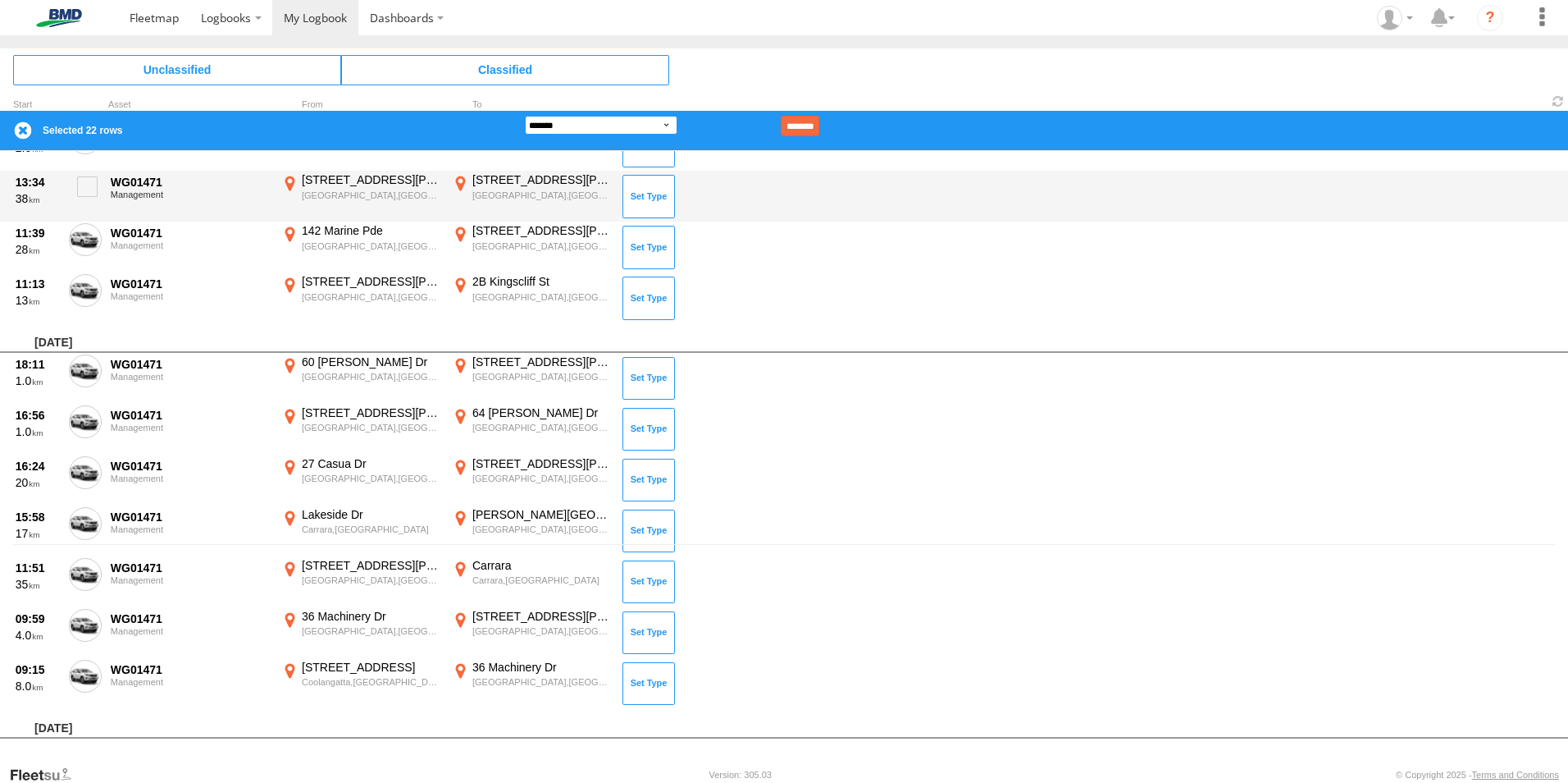
scroll to position [0, 0]
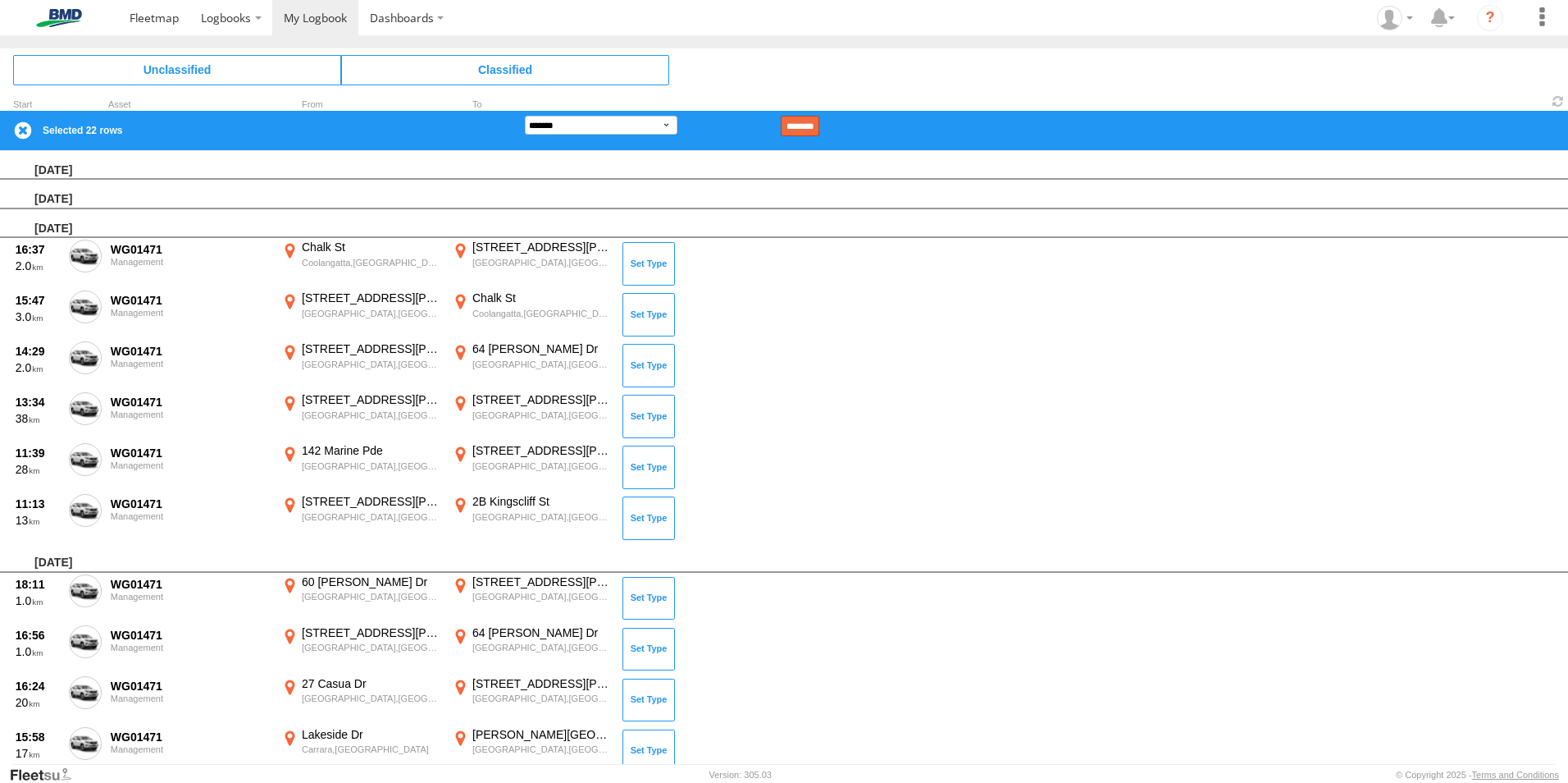
click at [819, 125] on input "********" at bounding box center [800, 125] width 38 height 20
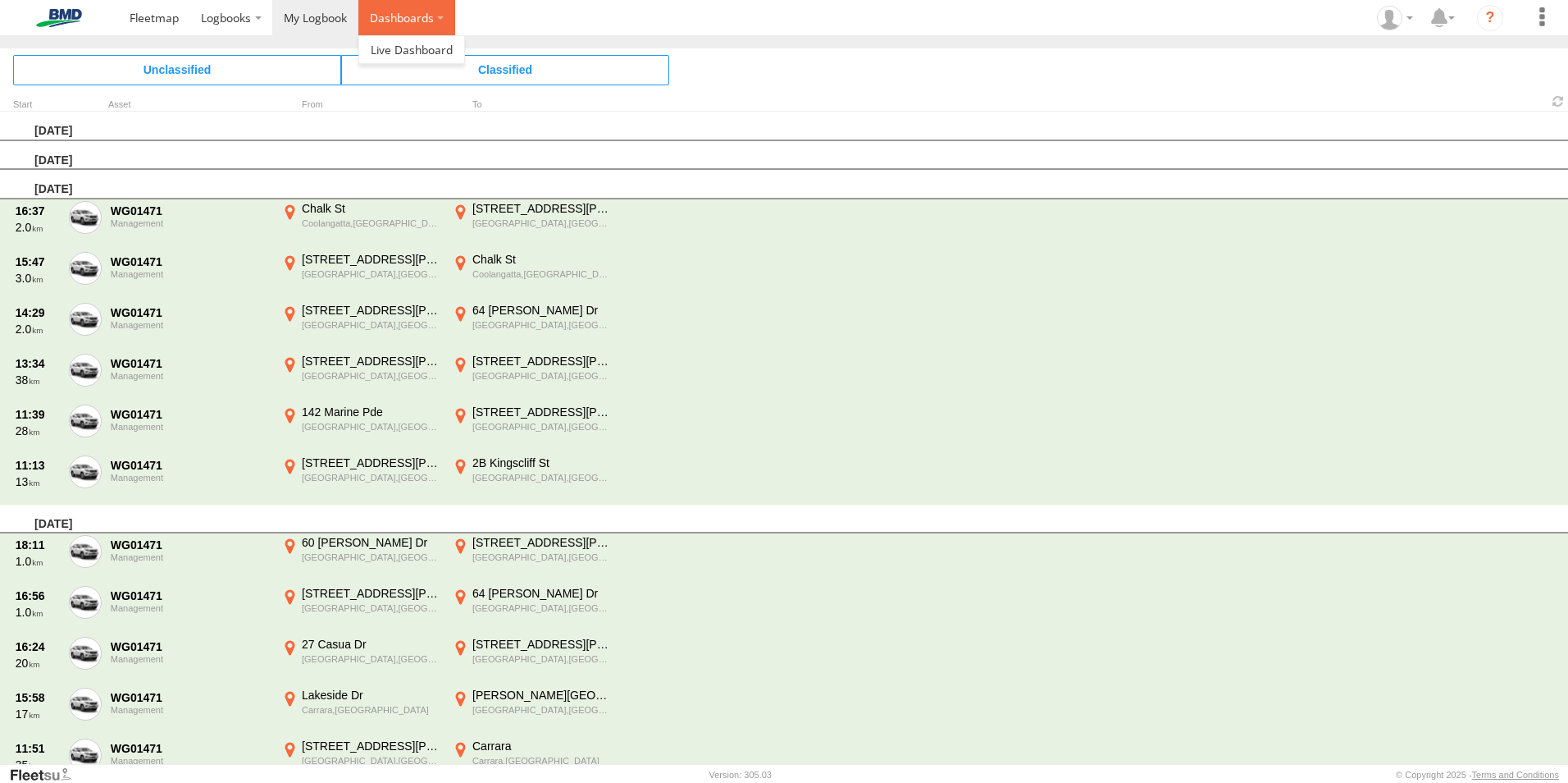
click at [405, 21] on label "Dashboards" at bounding box center [406, 17] width 96 height 35
click at [413, 42] on span at bounding box center [412, 50] width 82 height 15
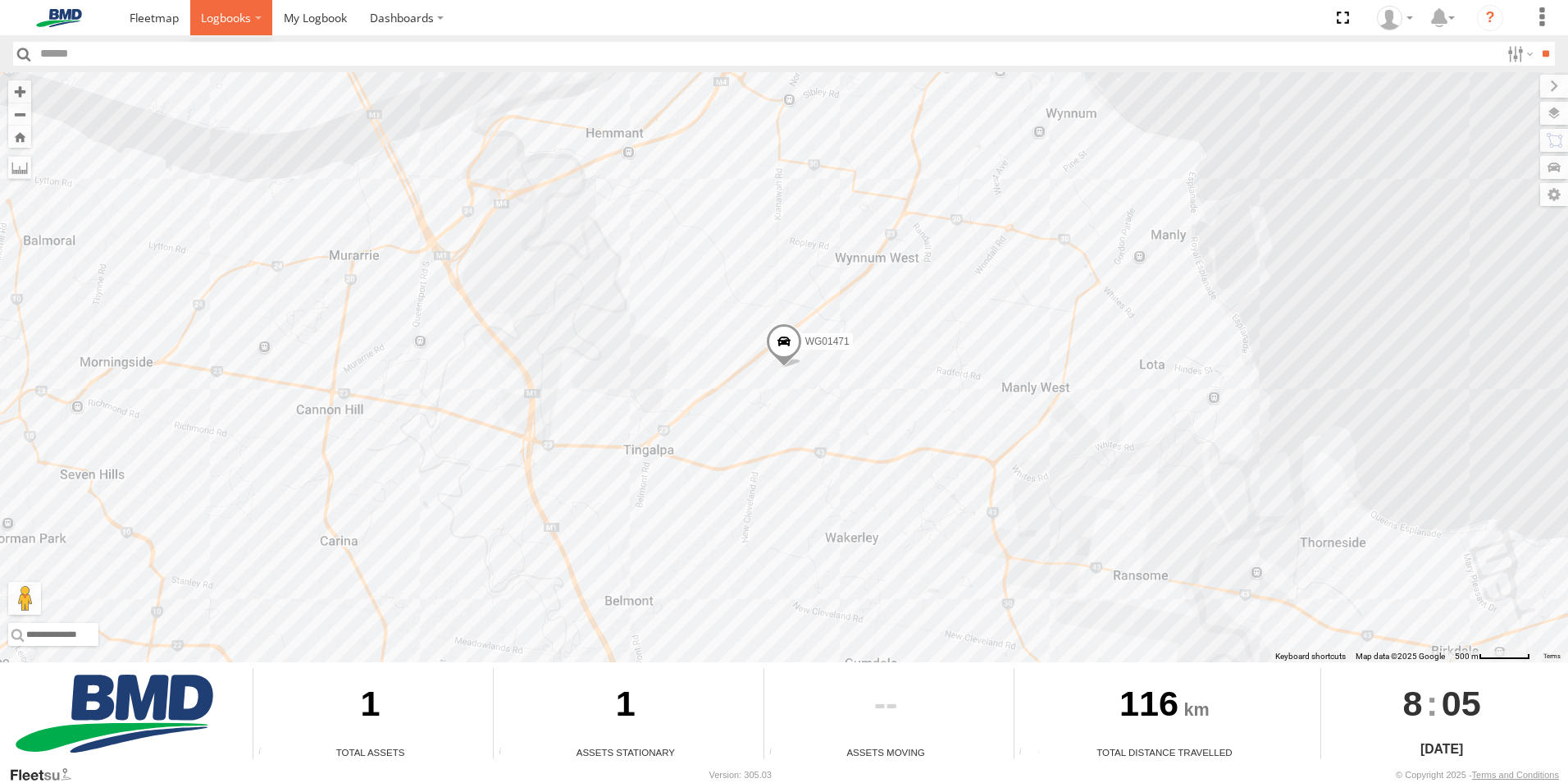
click at [245, 24] on span at bounding box center [225, 17] width 50 height 15
click at [341, 23] on span at bounding box center [315, 17] width 63 height 15
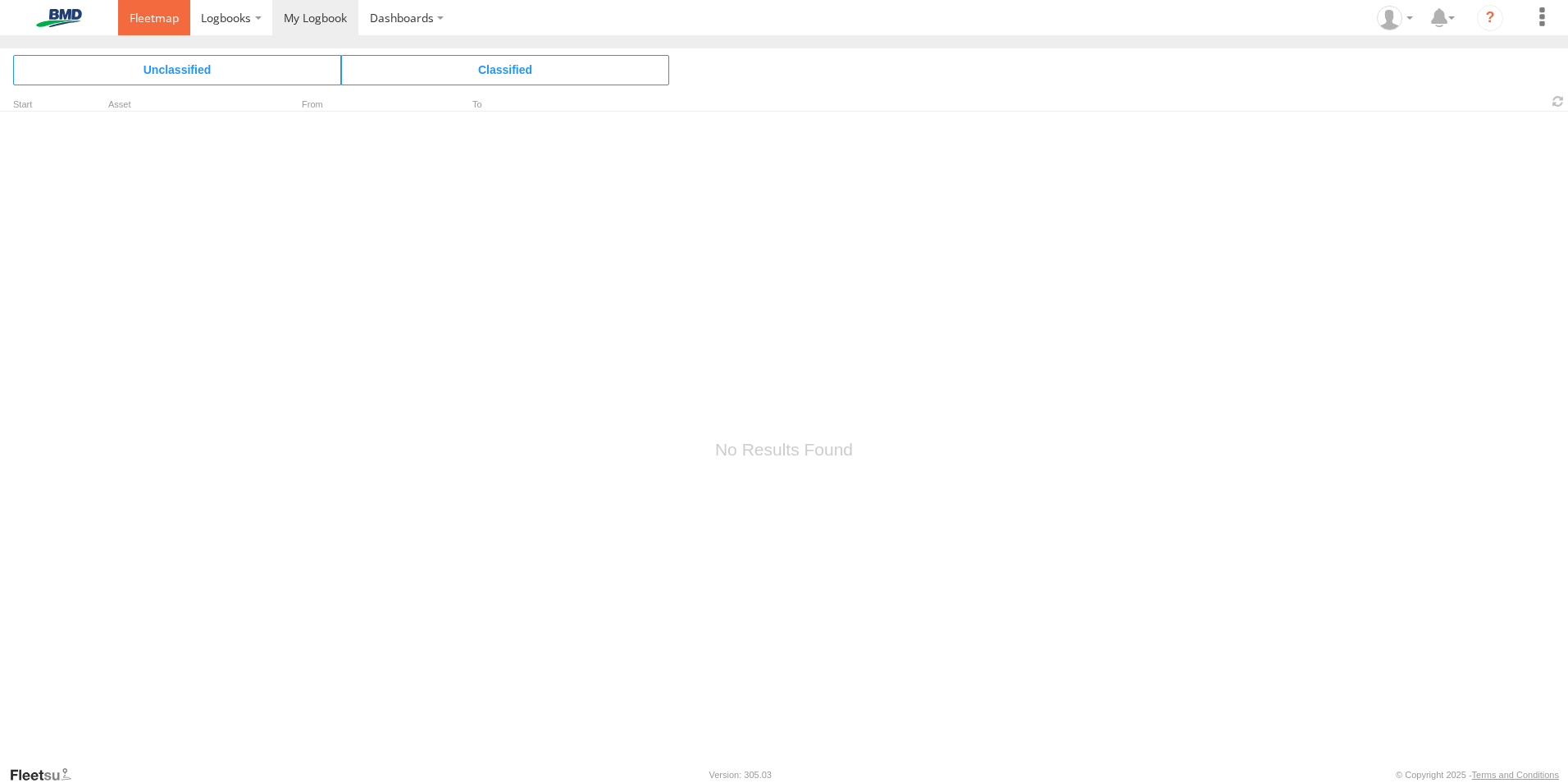
click at [119, 19] on link at bounding box center [155, 17] width 73 height 35
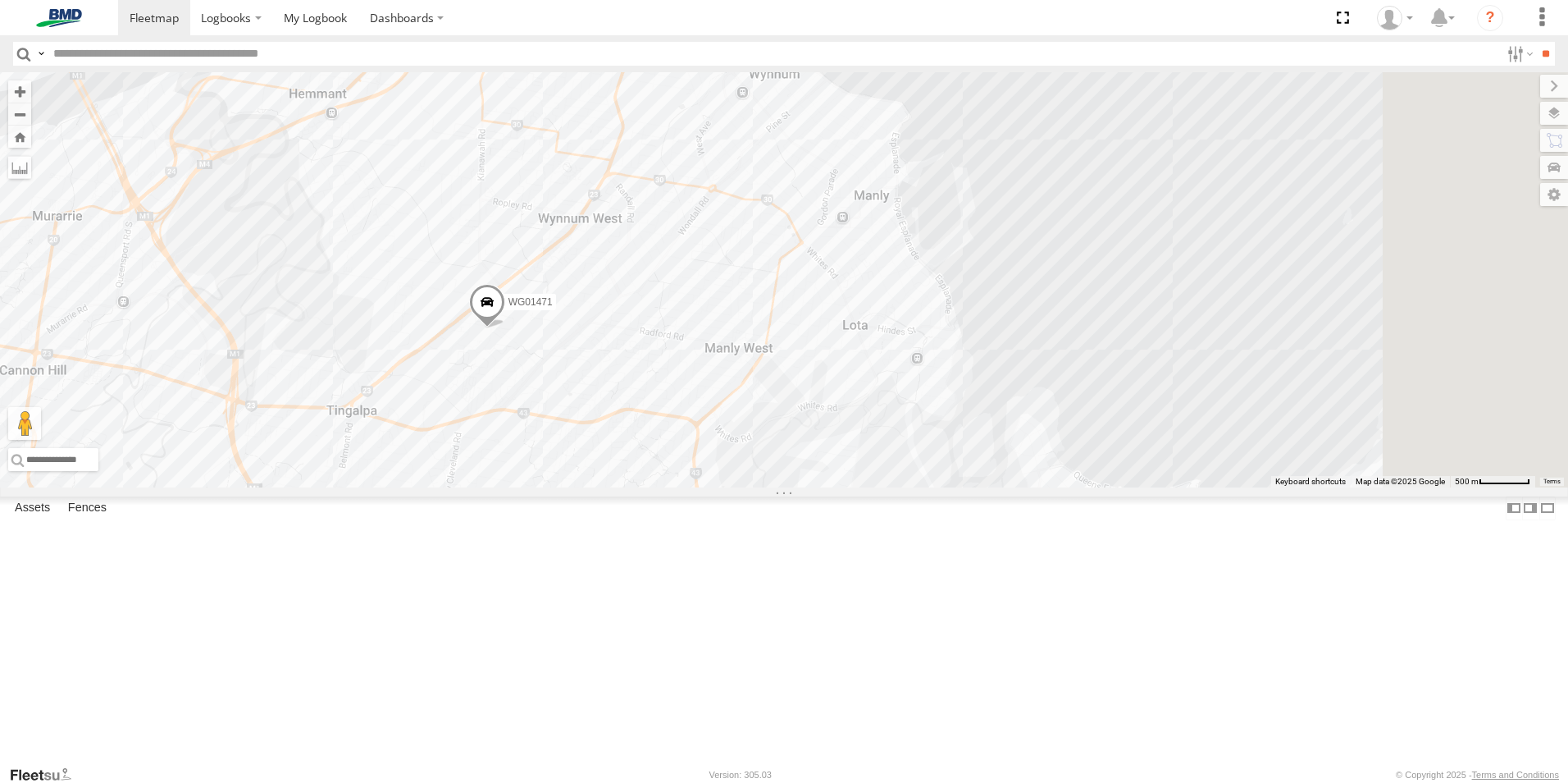
drag, startPoint x: 1160, startPoint y: 306, endPoint x: 947, endPoint y: 354, distance: 218.3
click at [854, 356] on div "WG01471" at bounding box center [784, 280] width 1568 height 415
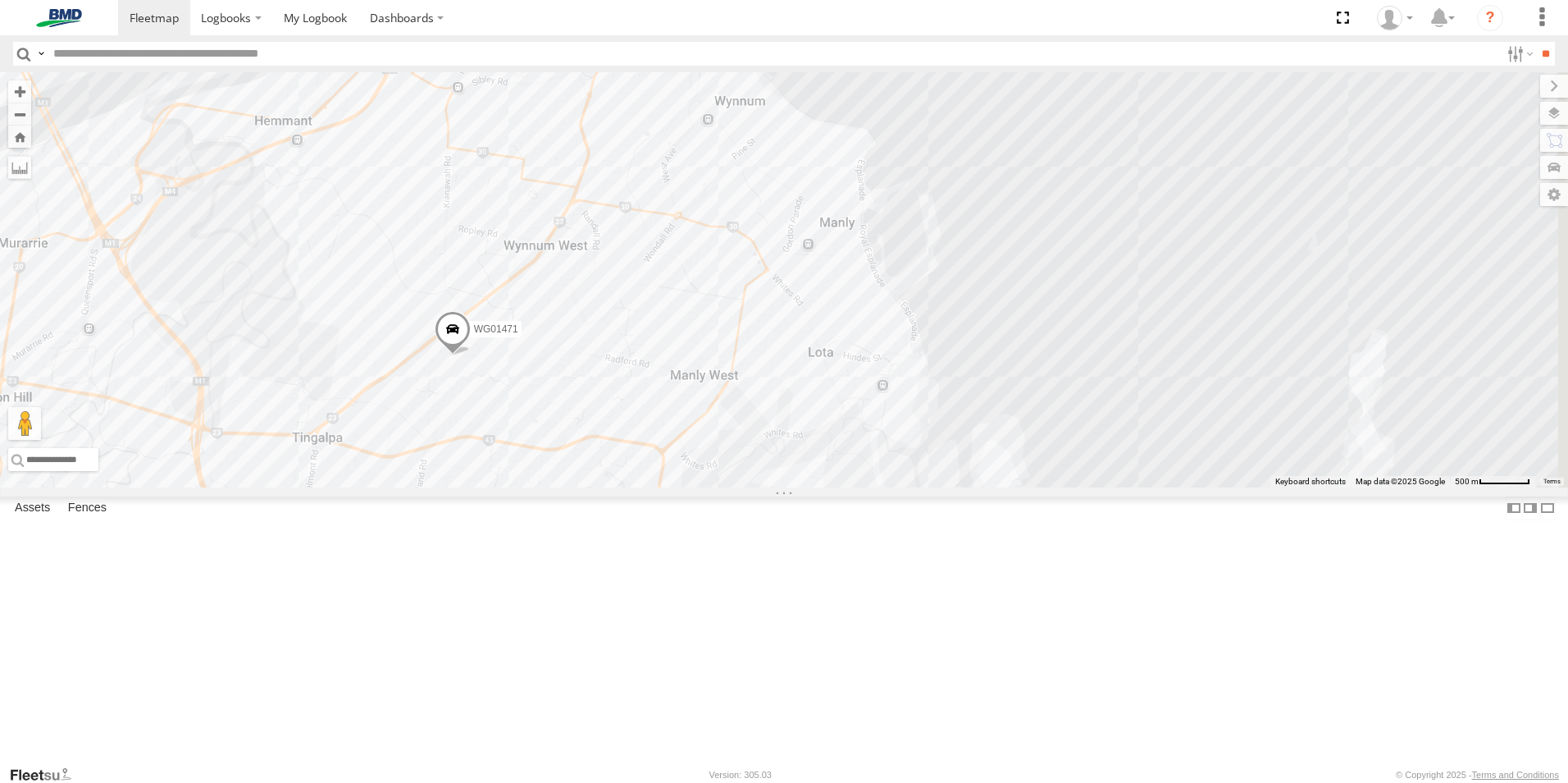
click at [1044, 356] on div "WG01471" at bounding box center [784, 280] width 1568 height 415
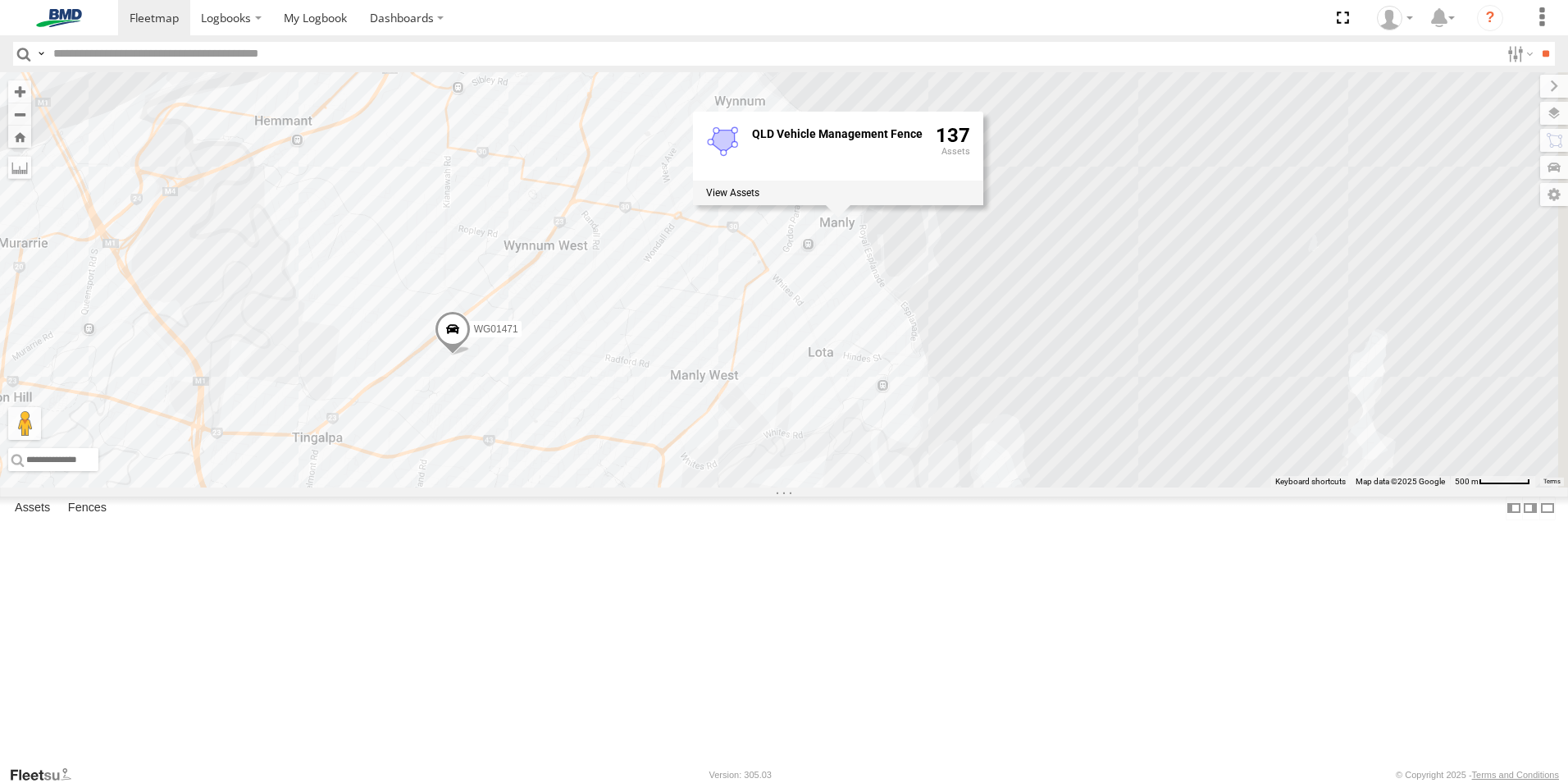
click at [991, 418] on div "WG01471 QLD Vehicle Management Fence 137" at bounding box center [784, 280] width 1568 height 415
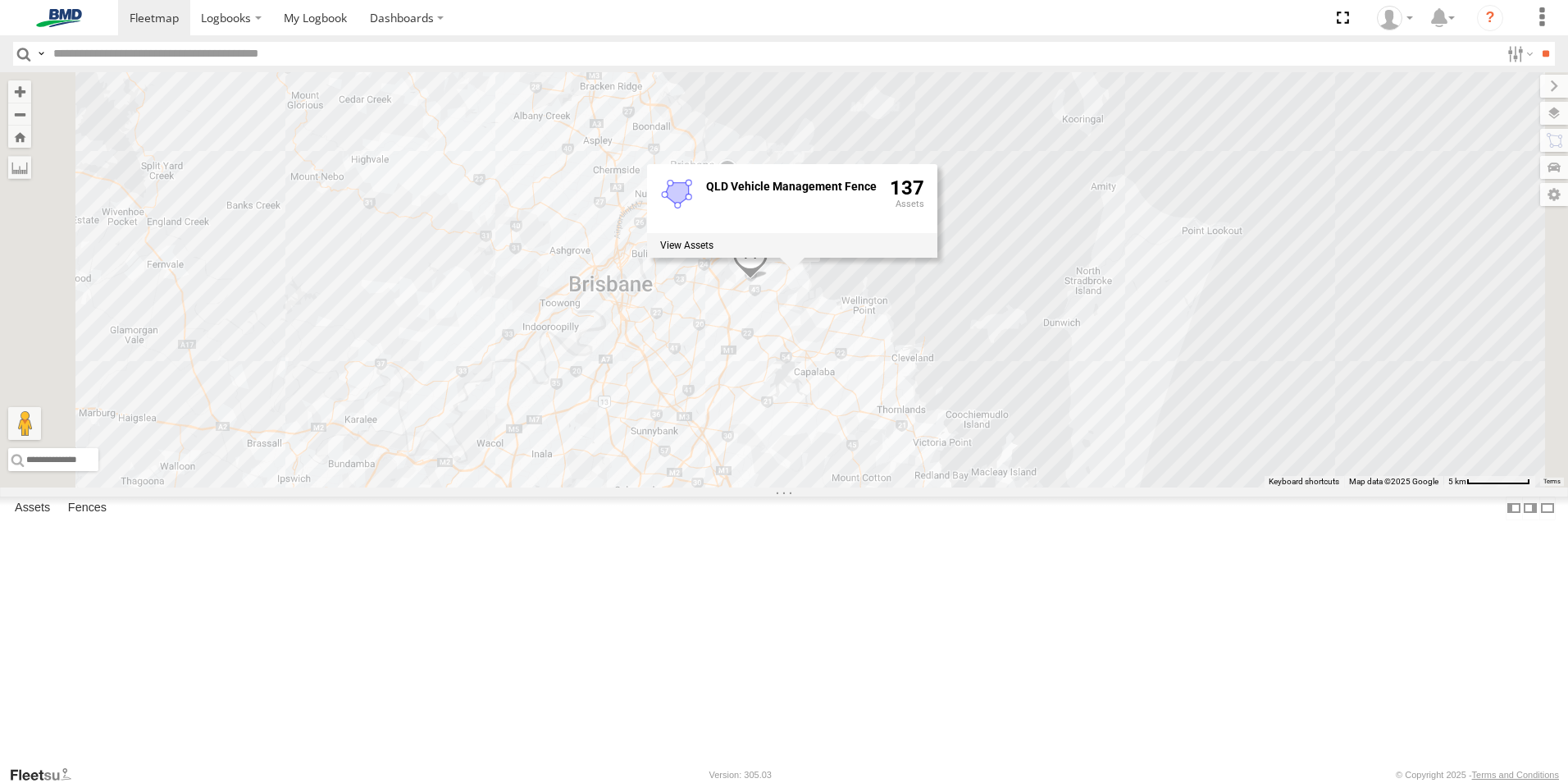
click at [991, 232] on div "WG01471 QLD Vehicle Management Fence 137" at bounding box center [784, 280] width 1568 height 415
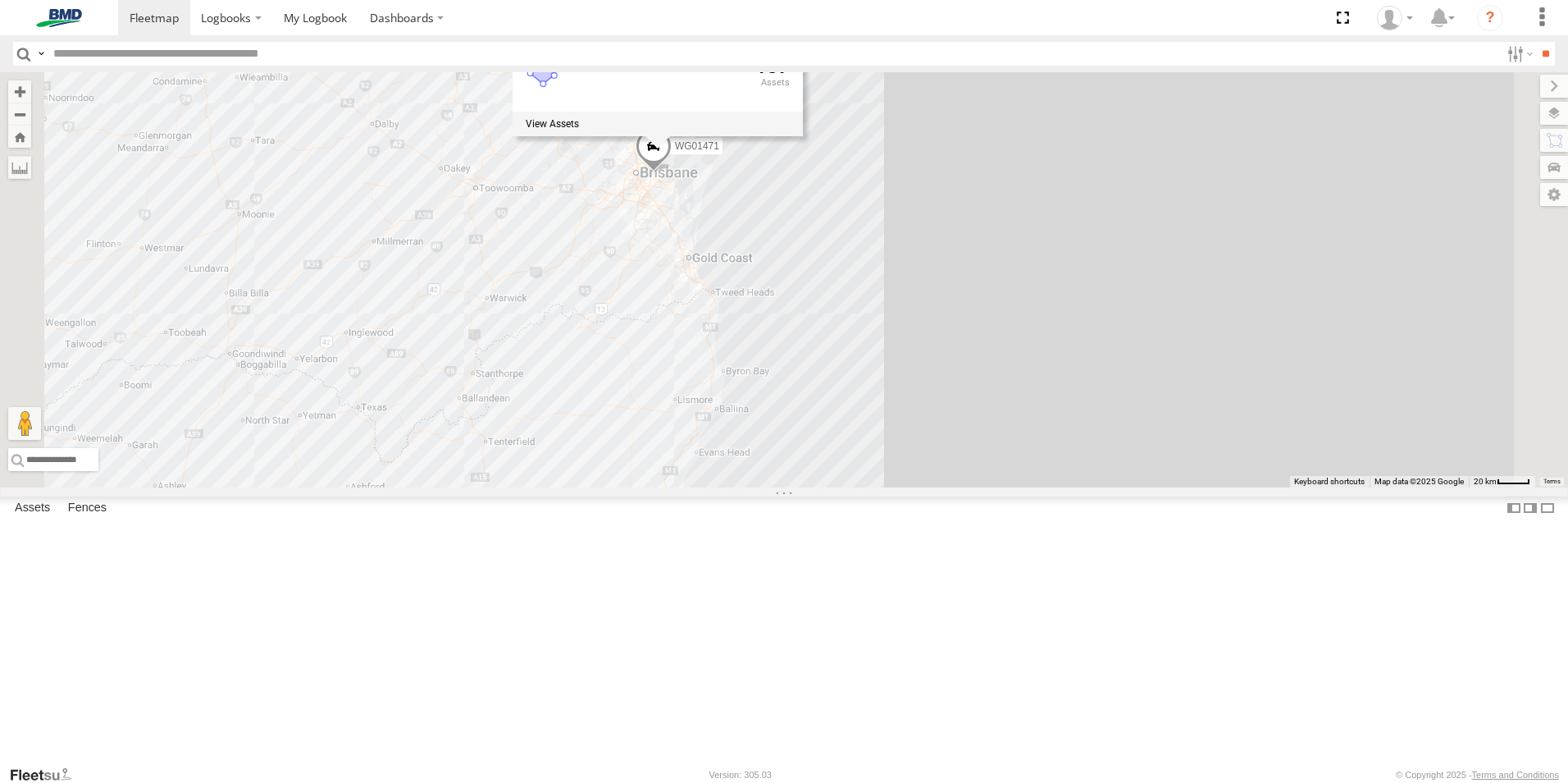
drag, startPoint x: 1001, startPoint y: 496, endPoint x: 957, endPoint y: 358, distance: 144.8
click at [957, 358] on div "WG01471 QLD Vehicle Management Fence 137" at bounding box center [784, 280] width 1568 height 415
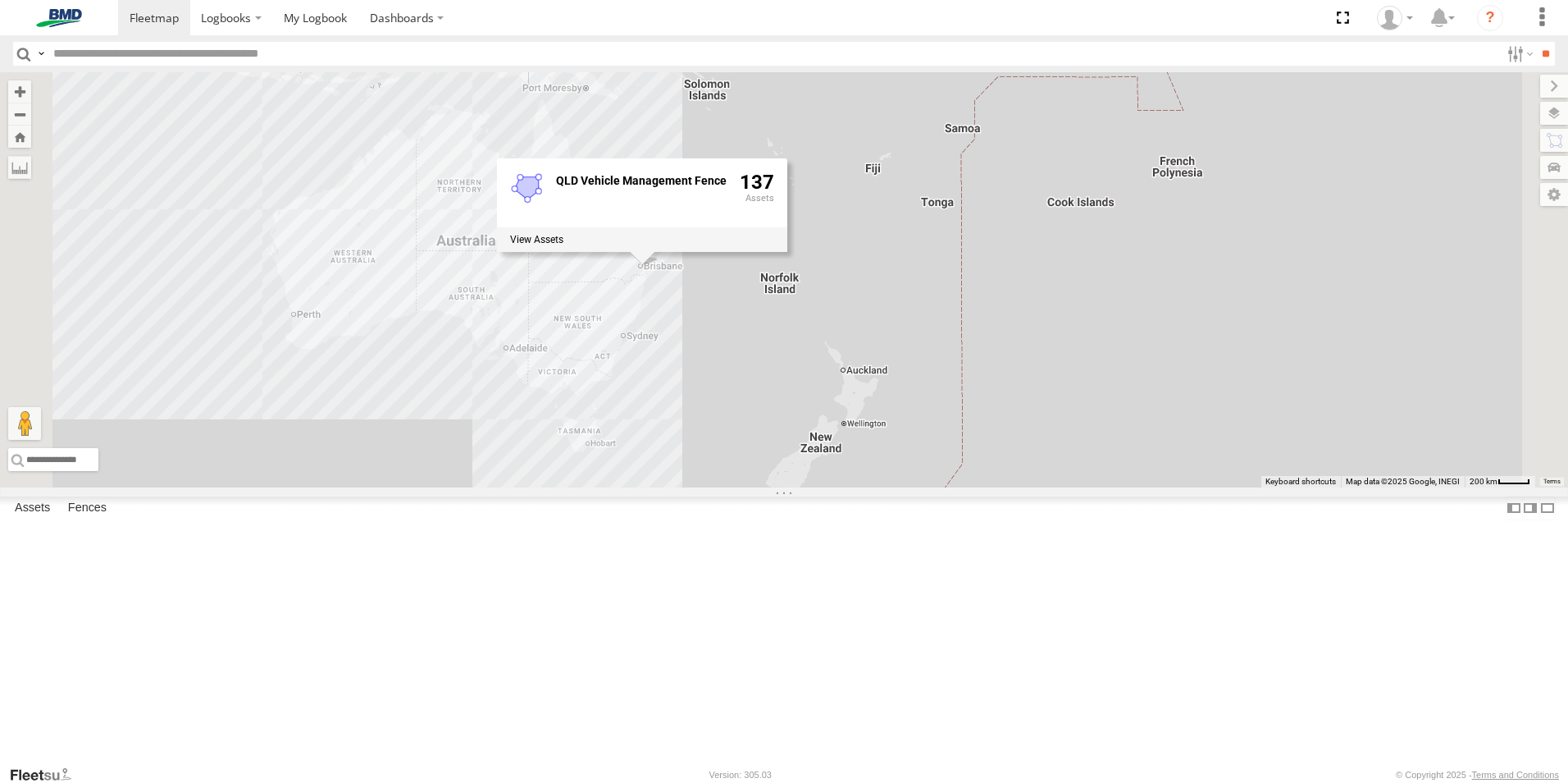
drag, startPoint x: 694, startPoint y: 409, endPoint x: 777, endPoint y: 402, distance: 83.3
click at [777, 402] on div "WG01471 QLD Vehicle Management Fence 137" at bounding box center [784, 280] width 1568 height 415
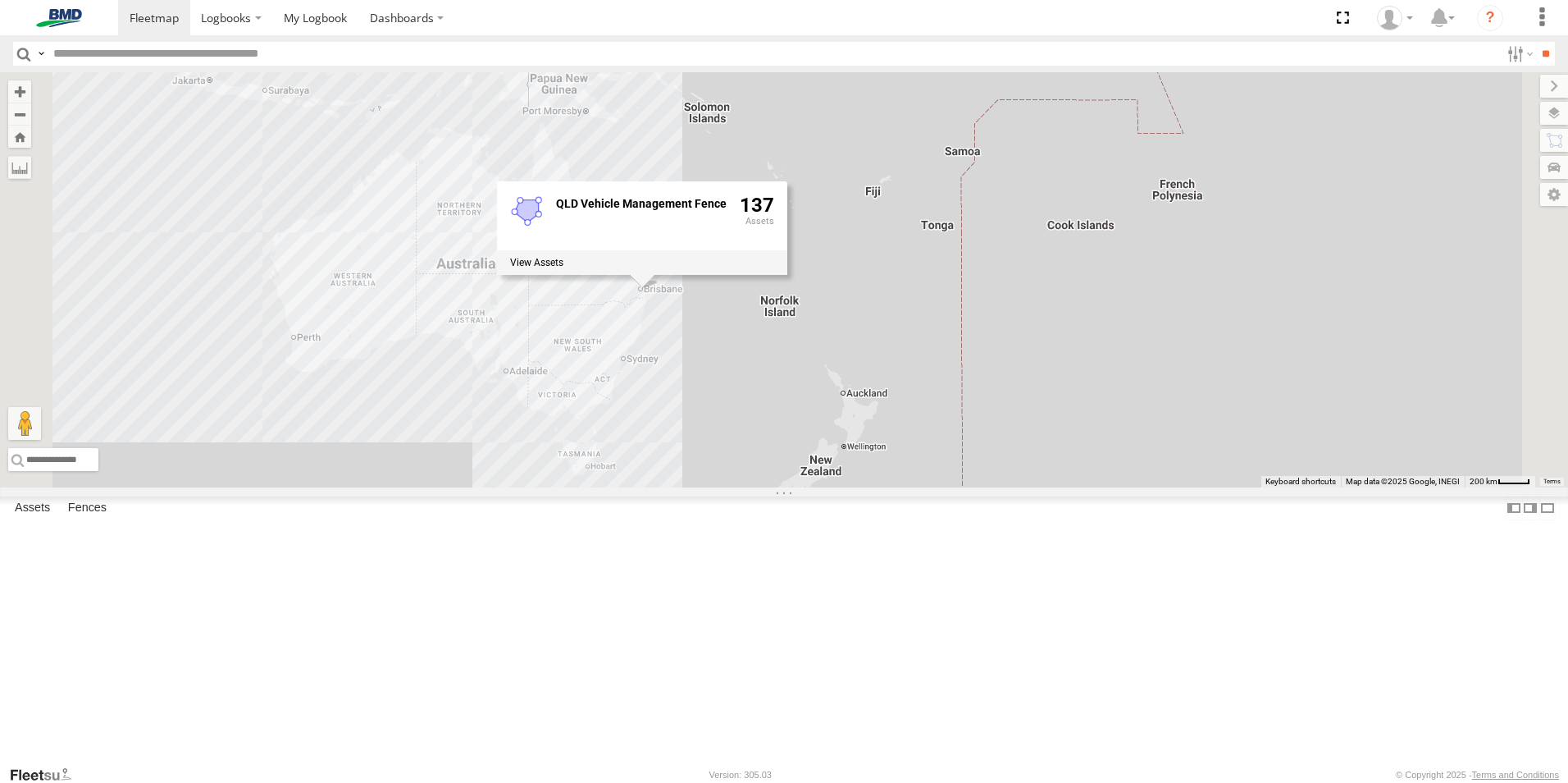
drag, startPoint x: 775, startPoint y: 431, endPoint x: 769, endPoint y: 489, distance: 58.3
click at [769, 487] on div "WG01471 QLD Vehicle Management Fence 137" at bounding box center [784, 280] width 1568 height 415
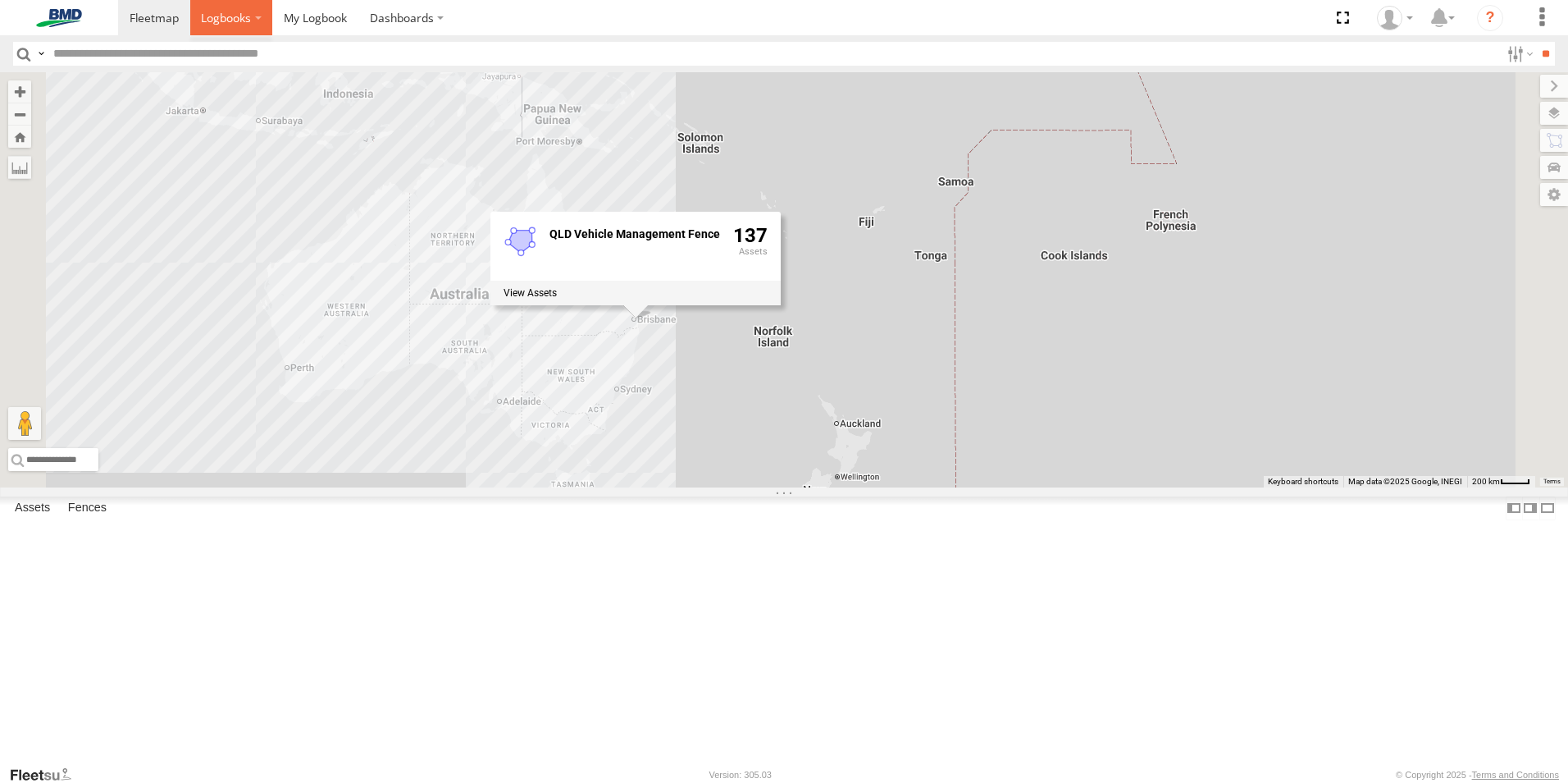
click at [242, 14] on span at bounding box center [225, 17] width 50 height 15
click at [259, 16] on label at bounding box center [231, 17] width 83 height 35
click at [233, 20] on span at bounding box center [225, 17] width 50 height 15
click at [316, 13] on span at bounding box center [315, 17] width 63 height 15
click at [0, 0] on div "Management" at bounding box center [0, 0] width 0 height 0
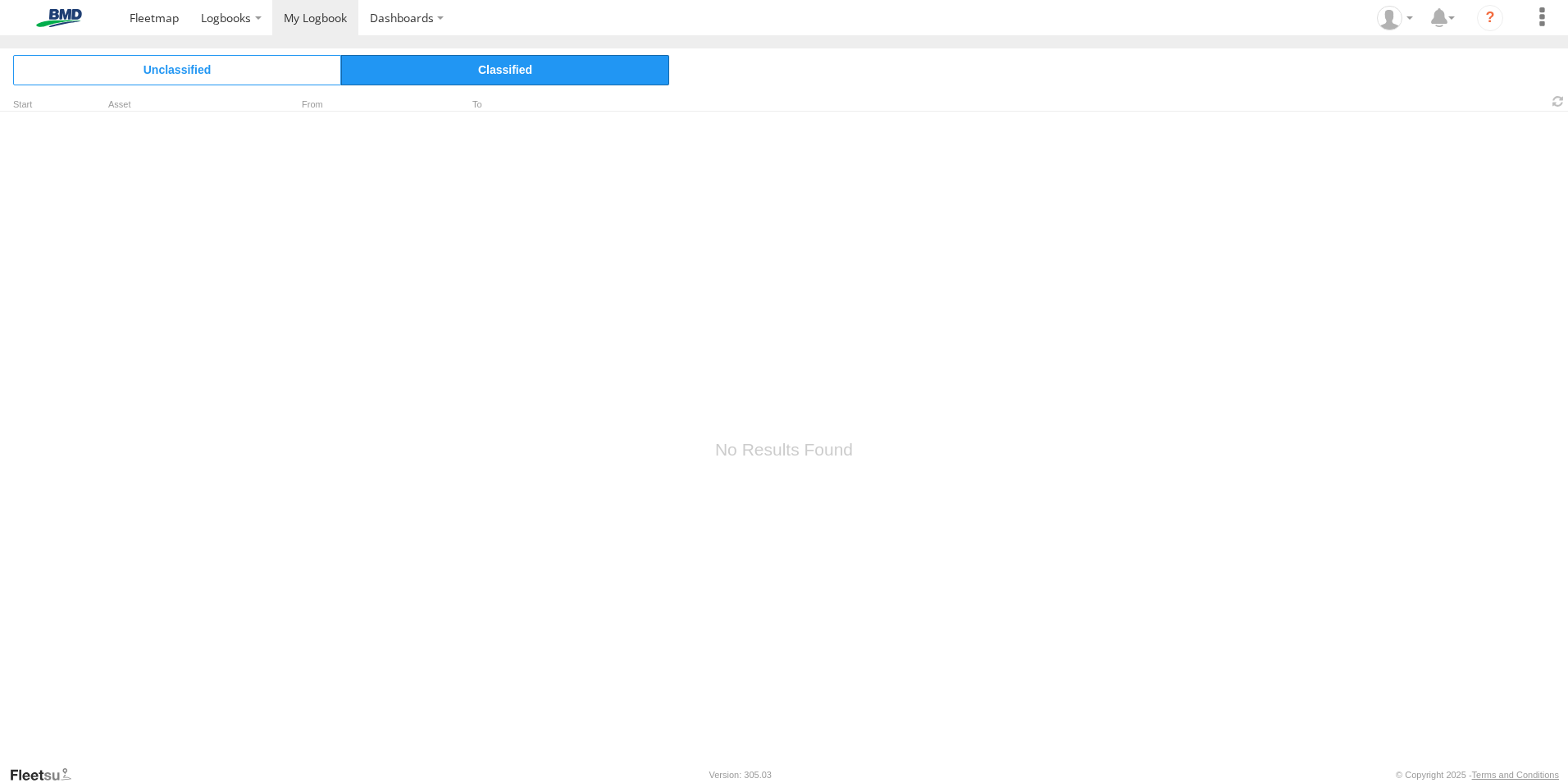
click at [427, 61] on span "Classified" at bounding box center [505, 70] width 328 height 30
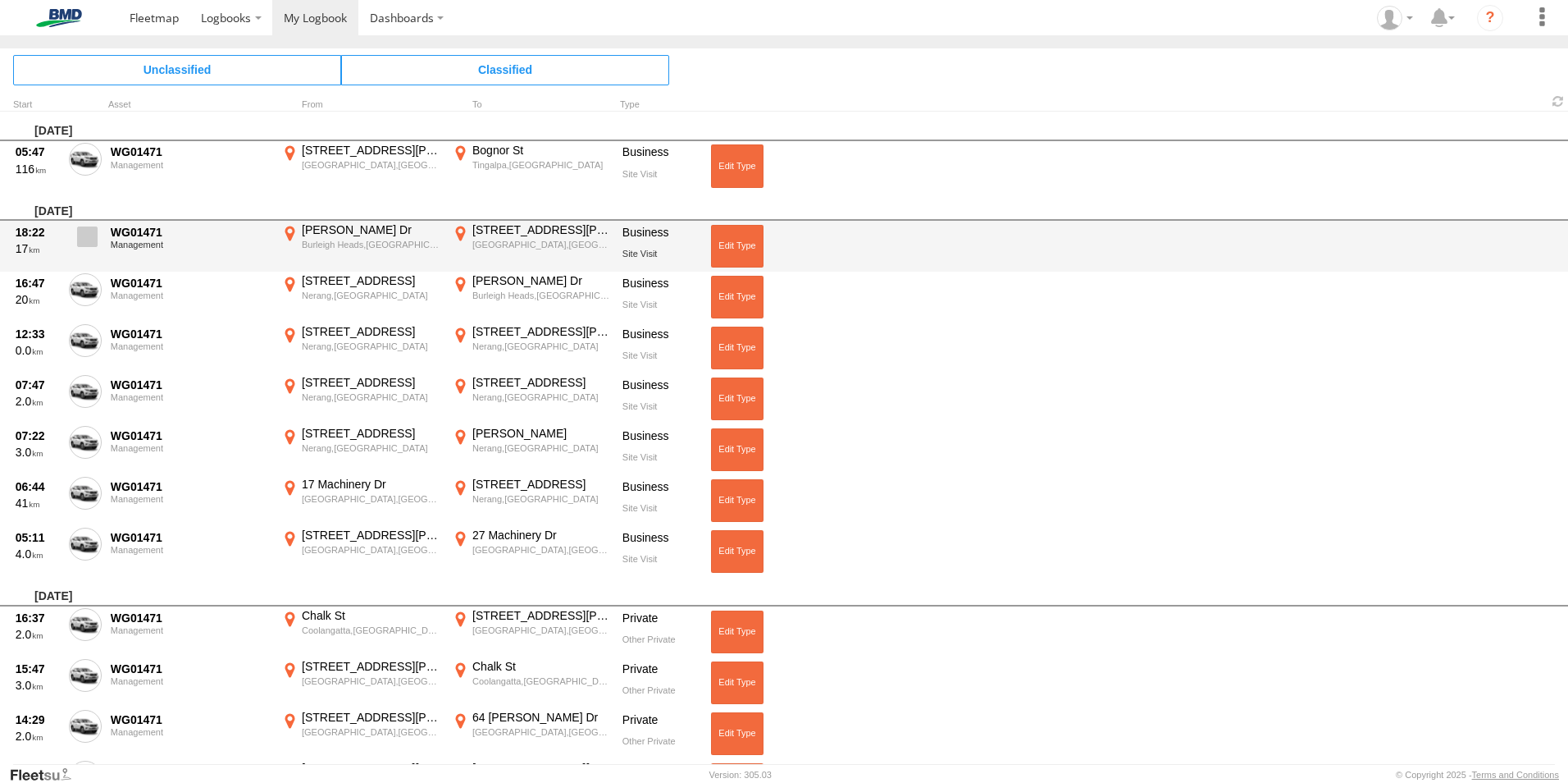
click at [87, 233] on span at bounding box center [87, 236] width 20 height 20
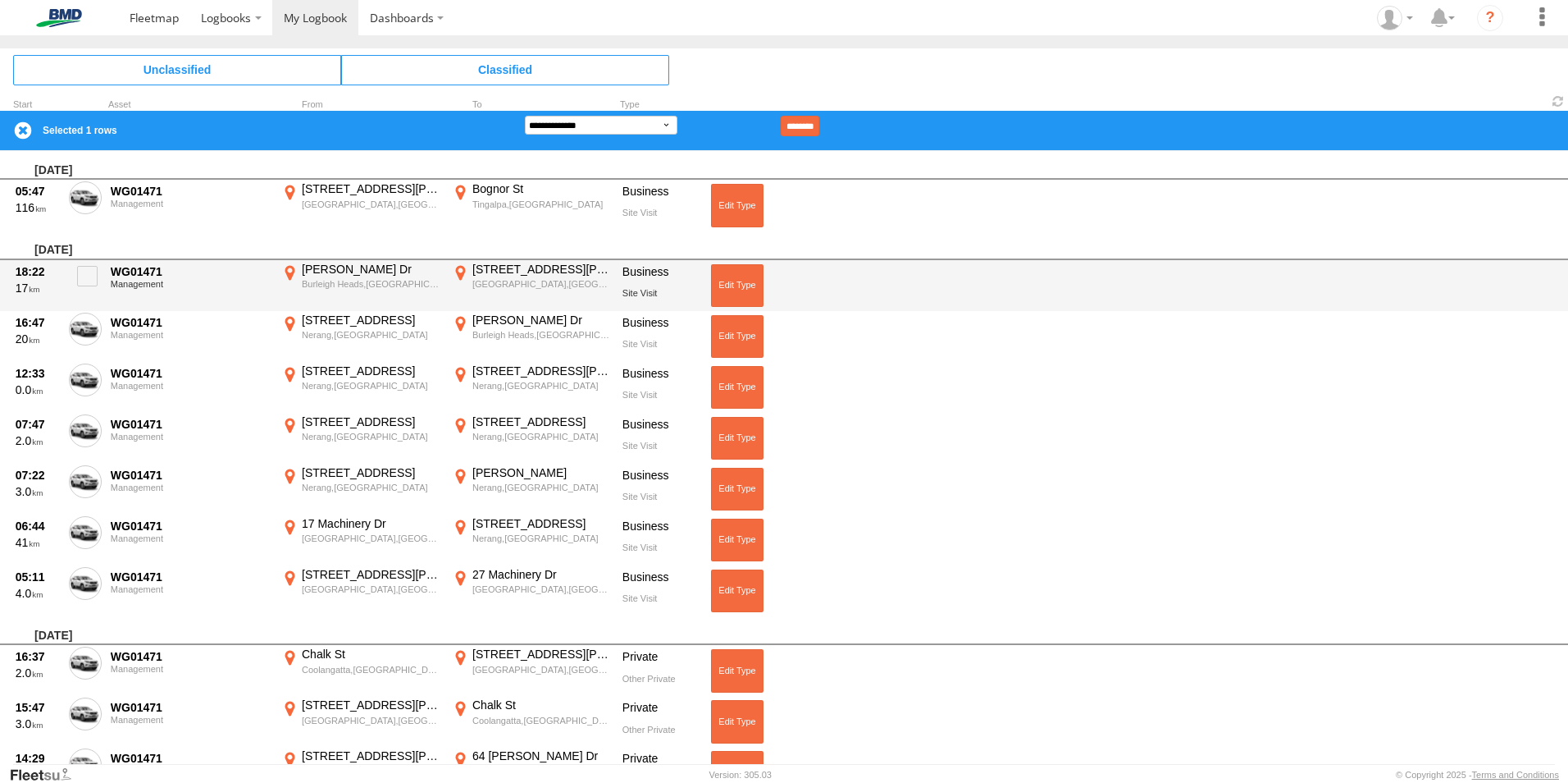
click at [119, 275] on div "WG01471" at bounding box center [190, 271] width 159 height 14
click at [390, 270] on div "[PERSON_NAME] Dr" at bounding box center [371, 268] width 138 height 14
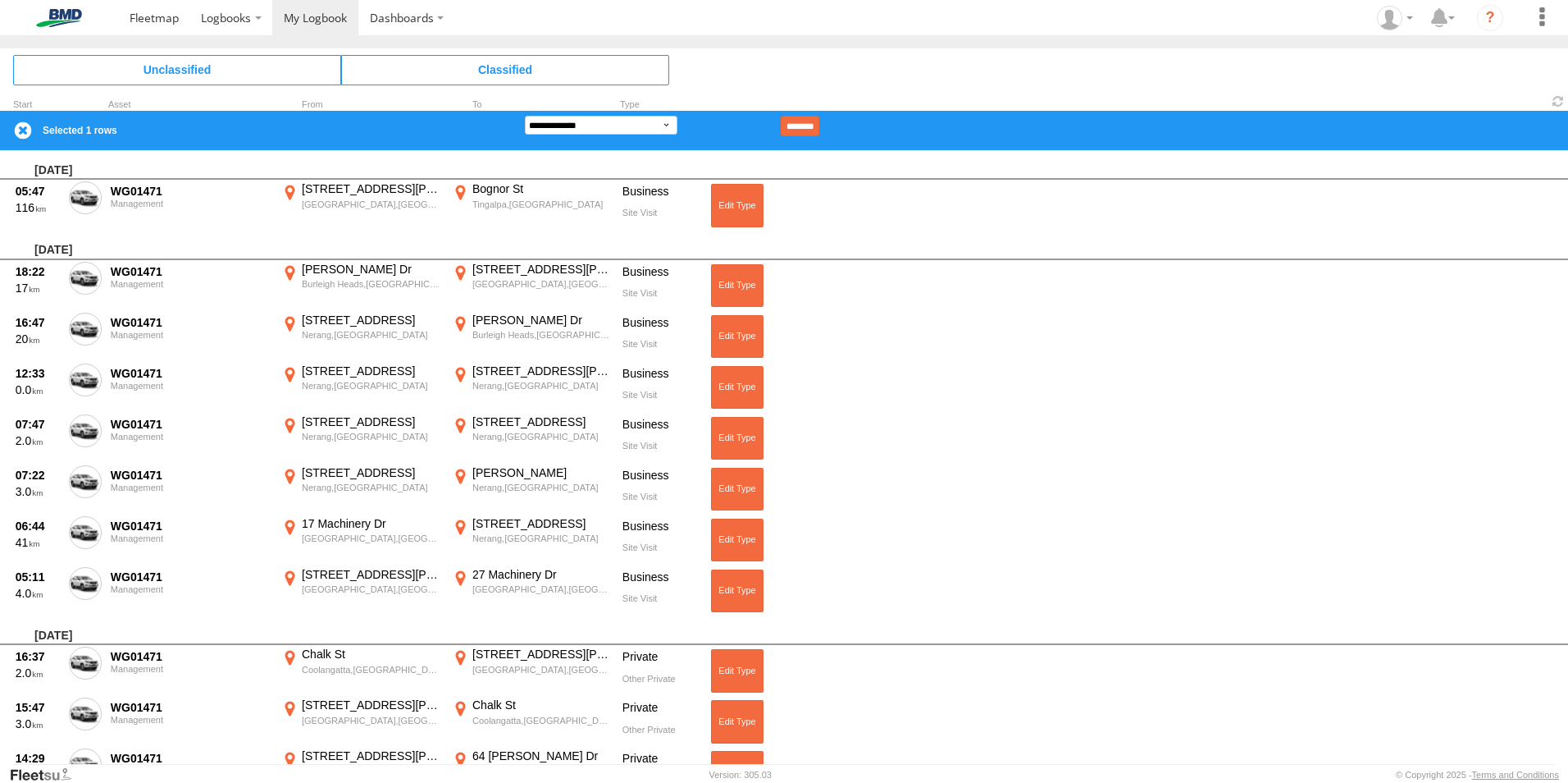
click at [0, 0] on label "×" at bounding box center [0, 0] width 0 height 0
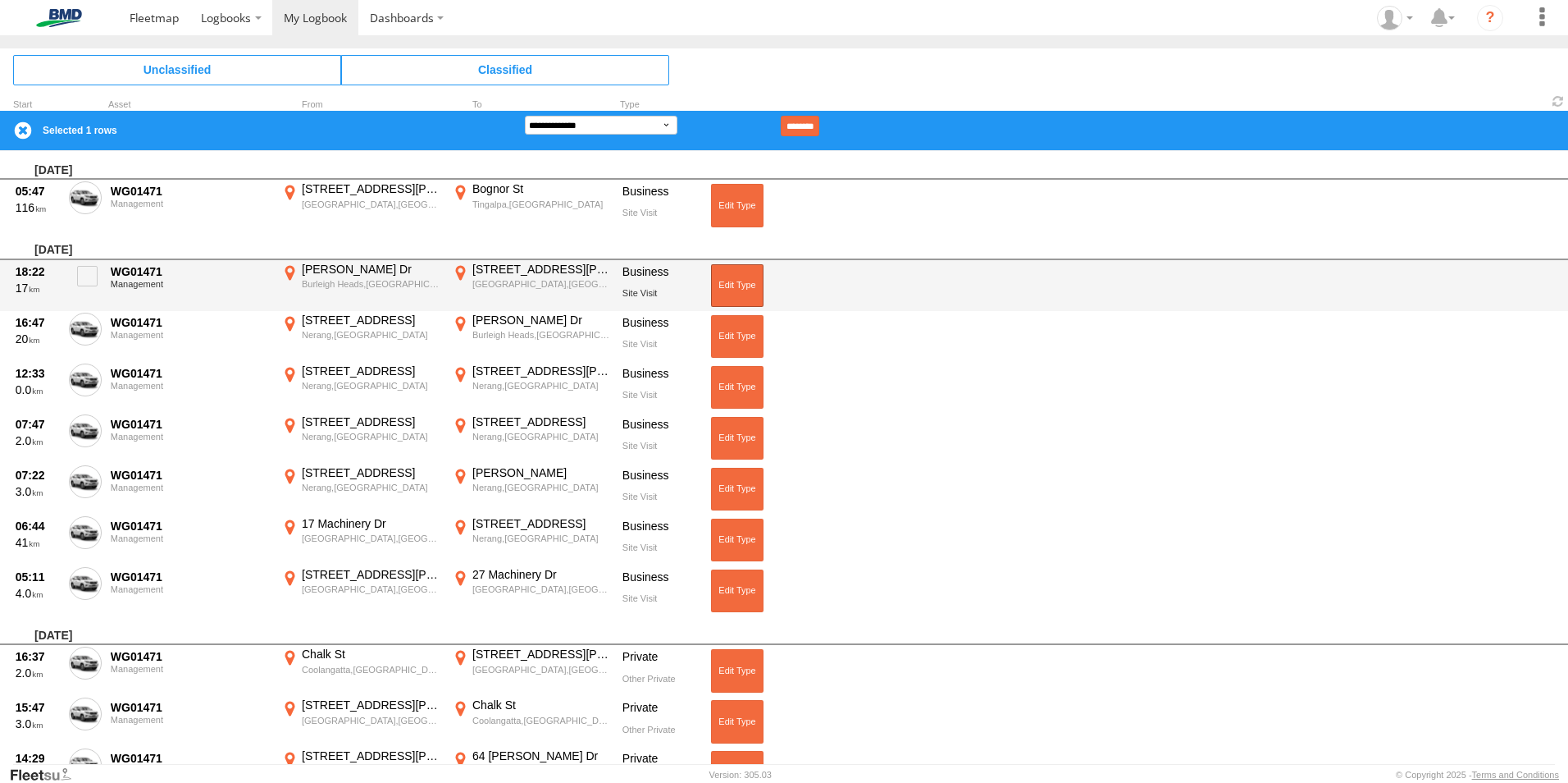
click at [734, 276] on button at bounding box center [737, 286] width 53 height 43
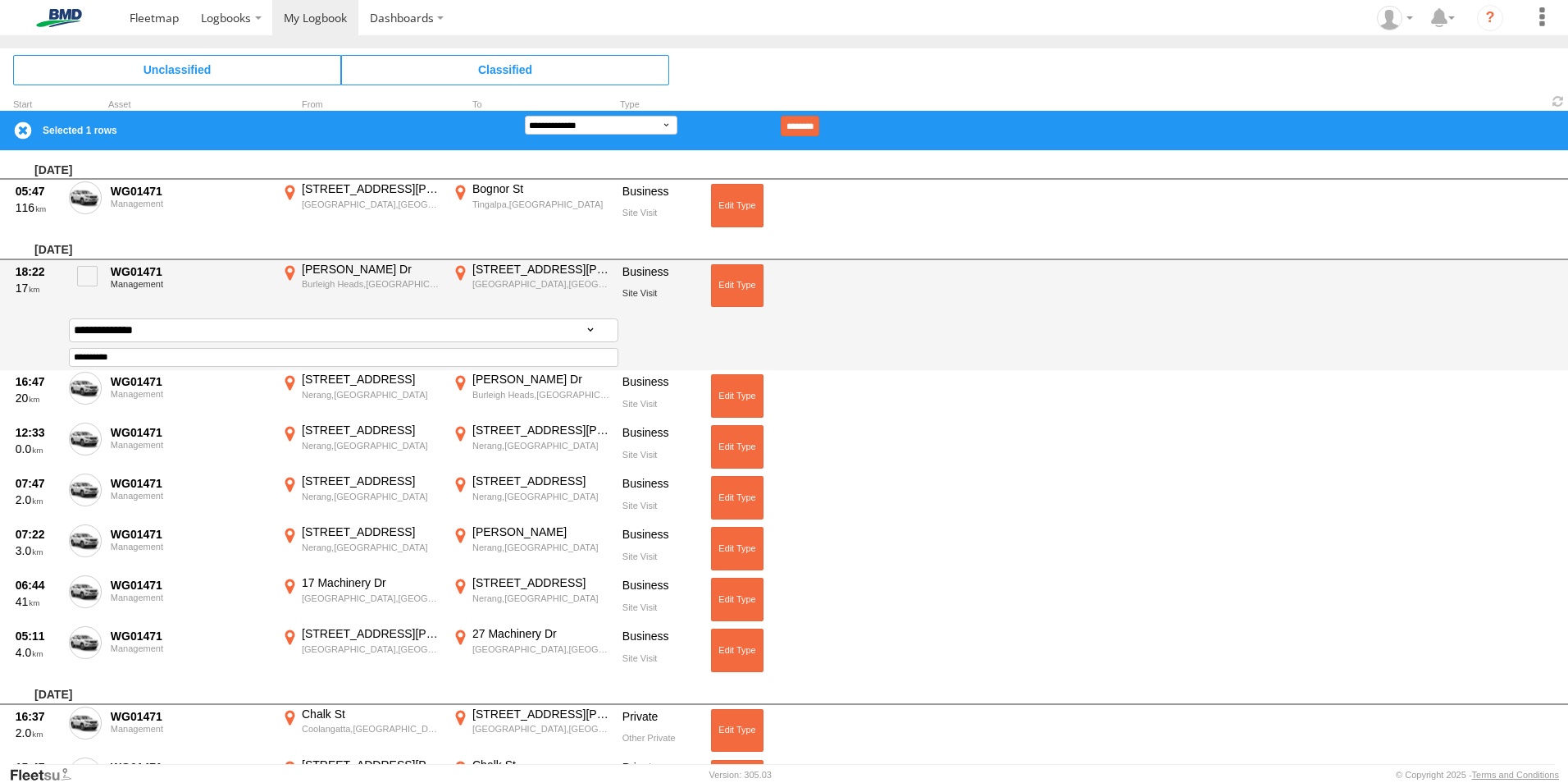
click at [1077, 295] on div "18:22 17 WG01471 Management [PERSON_NAME] [PERSON_NAME] Heads,QLD -28.10239 153…" at bounding box center [784, 315] width 1568 height 111
